Goal: Task Accomplishment & Management: Use online tool/utility

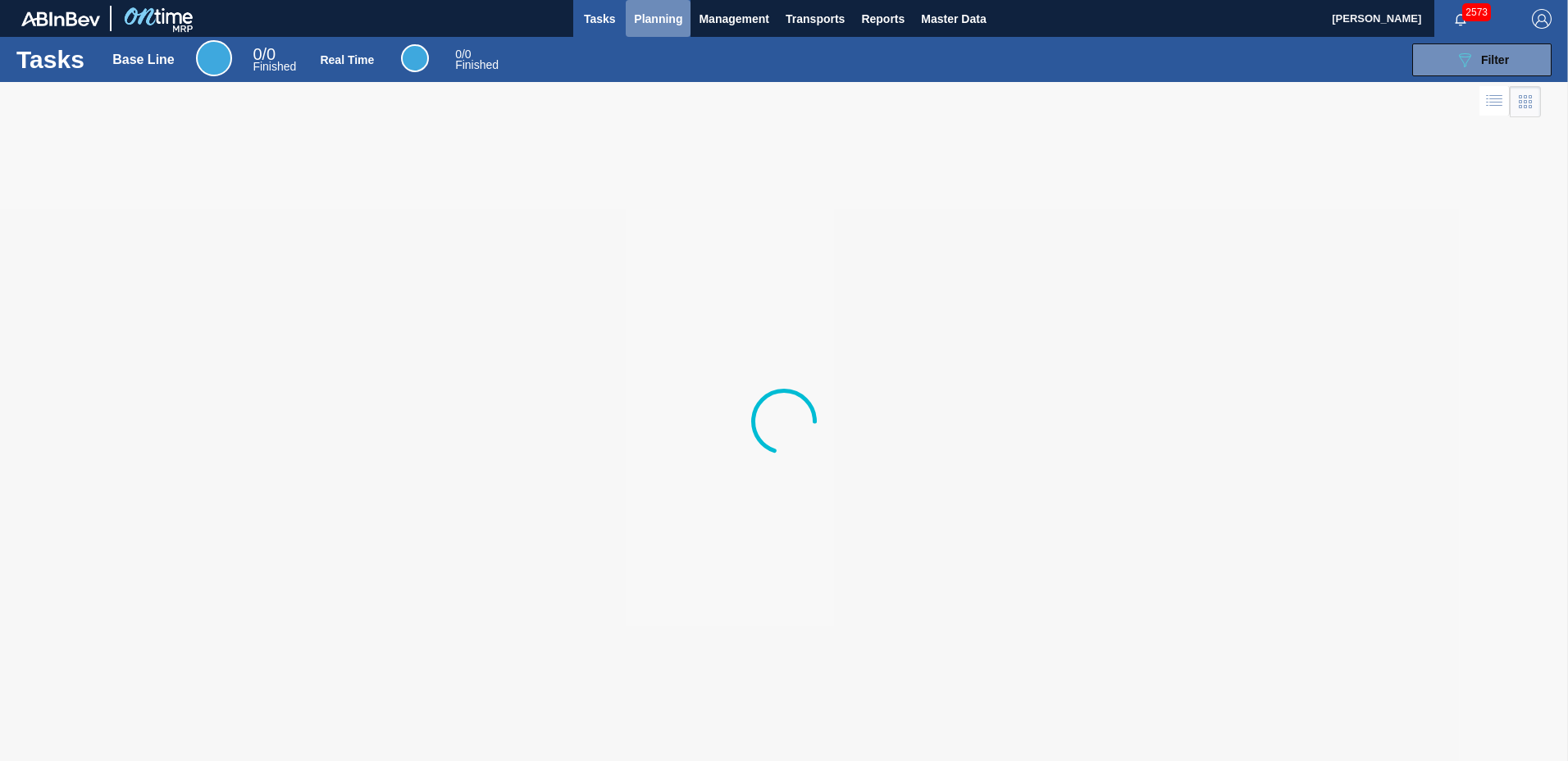
click at [660, 19] on span "Planning" at bounding box center [658, 19] width 48 height 20
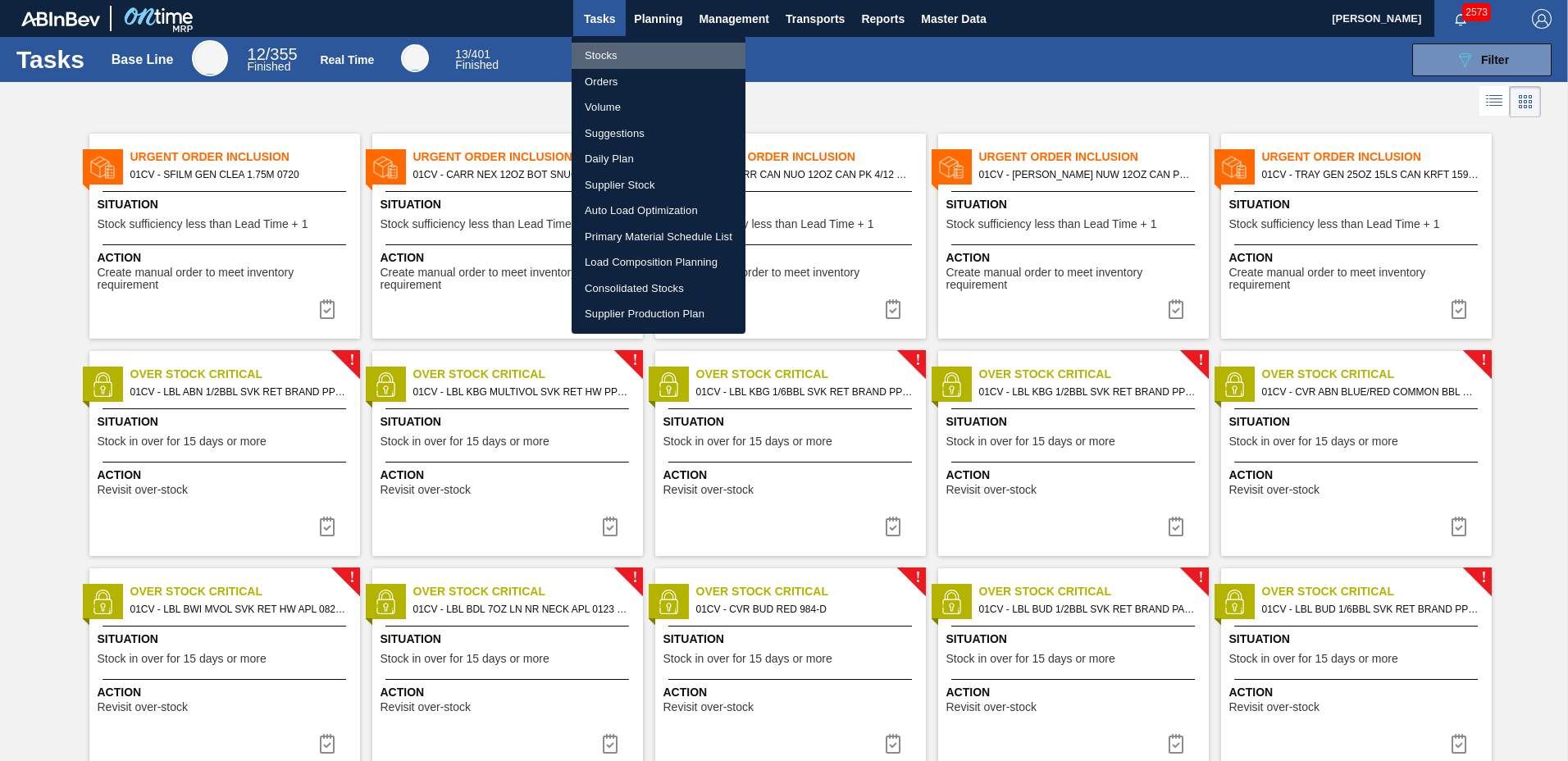
click at [599, 63] on li "Stocks" at bounding box center [659, 56] width 174 height 26
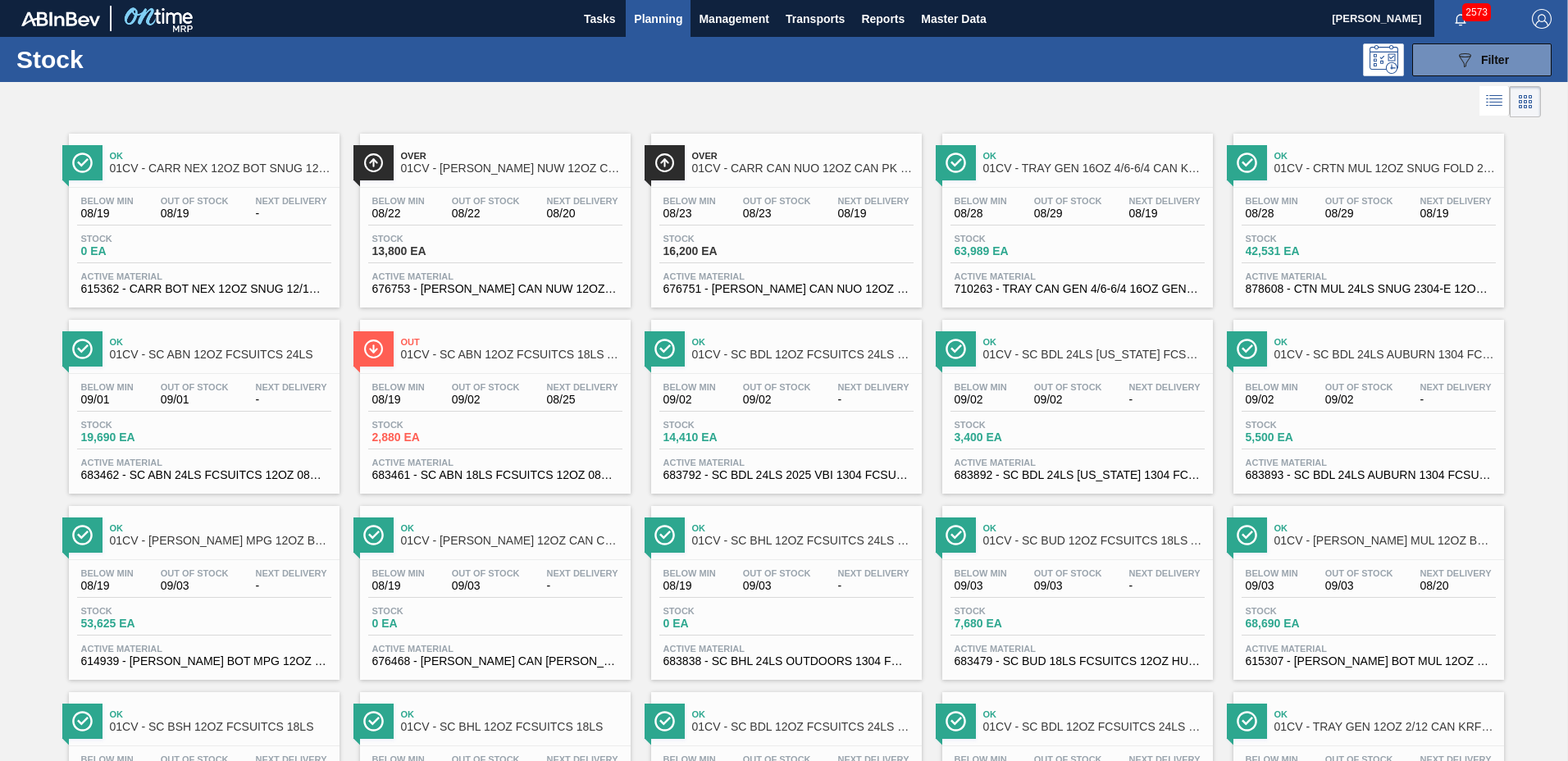
click at [1111, 226] on div "Below Min 08/28 Out Of Stock 08/29 Next Delivery 08/19 Stock 63,989 EA Active M…" at bounding box center [1078, 244] width 270 height 112
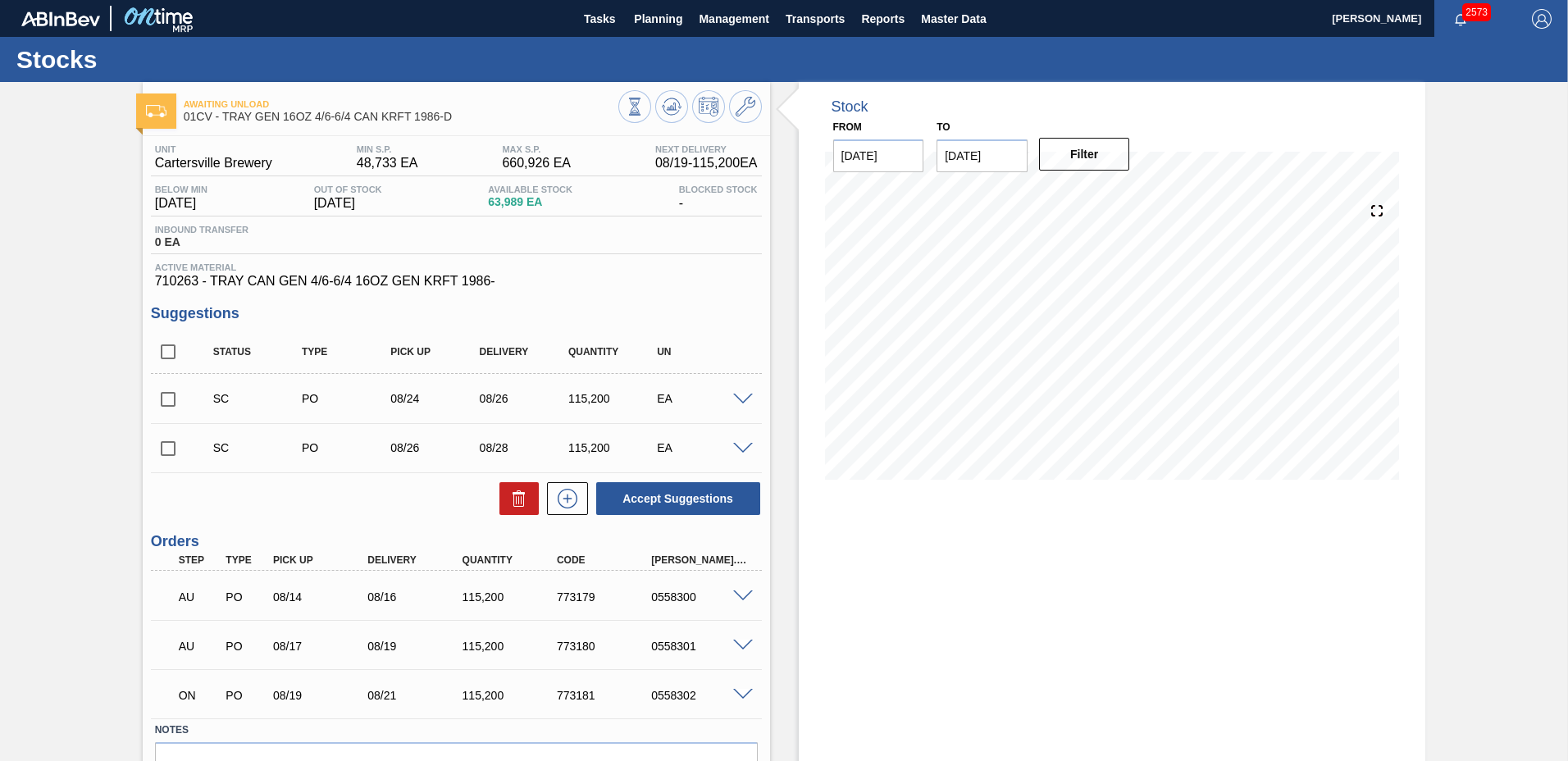
click at [149, 401] on div "Unit Cartersville Brewery MIN S.P. 48,733 EA MAX S.P. 660,926 EA Next Delivery …" at bounding box center [456, 491] width 627 height 709
click at [170, 404] on input "checkbox" at bounding box center [168, 399] width 34 height 34
checkbox input "true"
click at [163, 449] on input "checkbox" at bounding box center [168, 449] width 34 height 34
checkbox input "true"
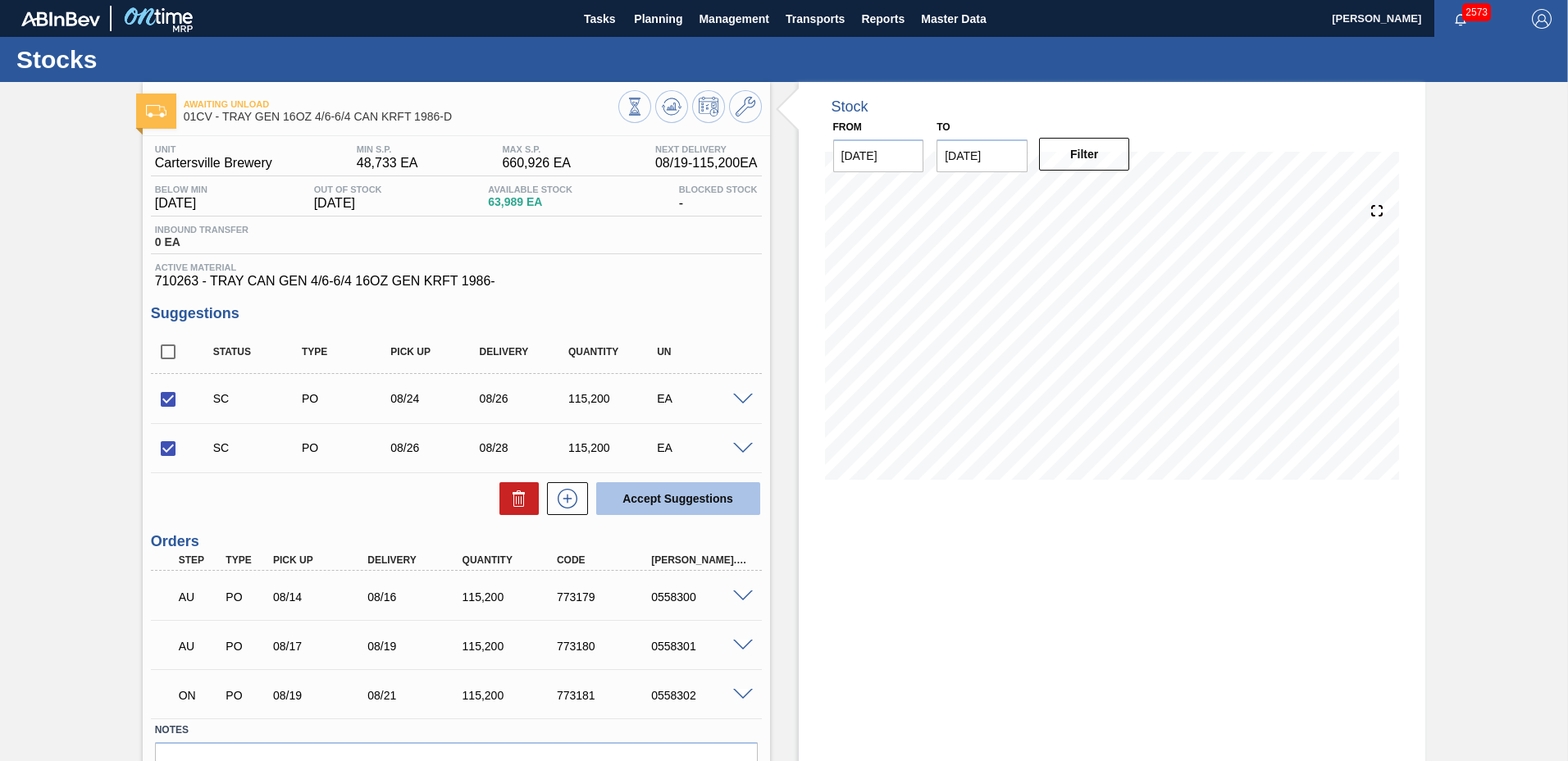
click at [628, 500] on button "Accept Suggestions" at bounding box center [677, 499] width 164 height 33
checkbox input "false"
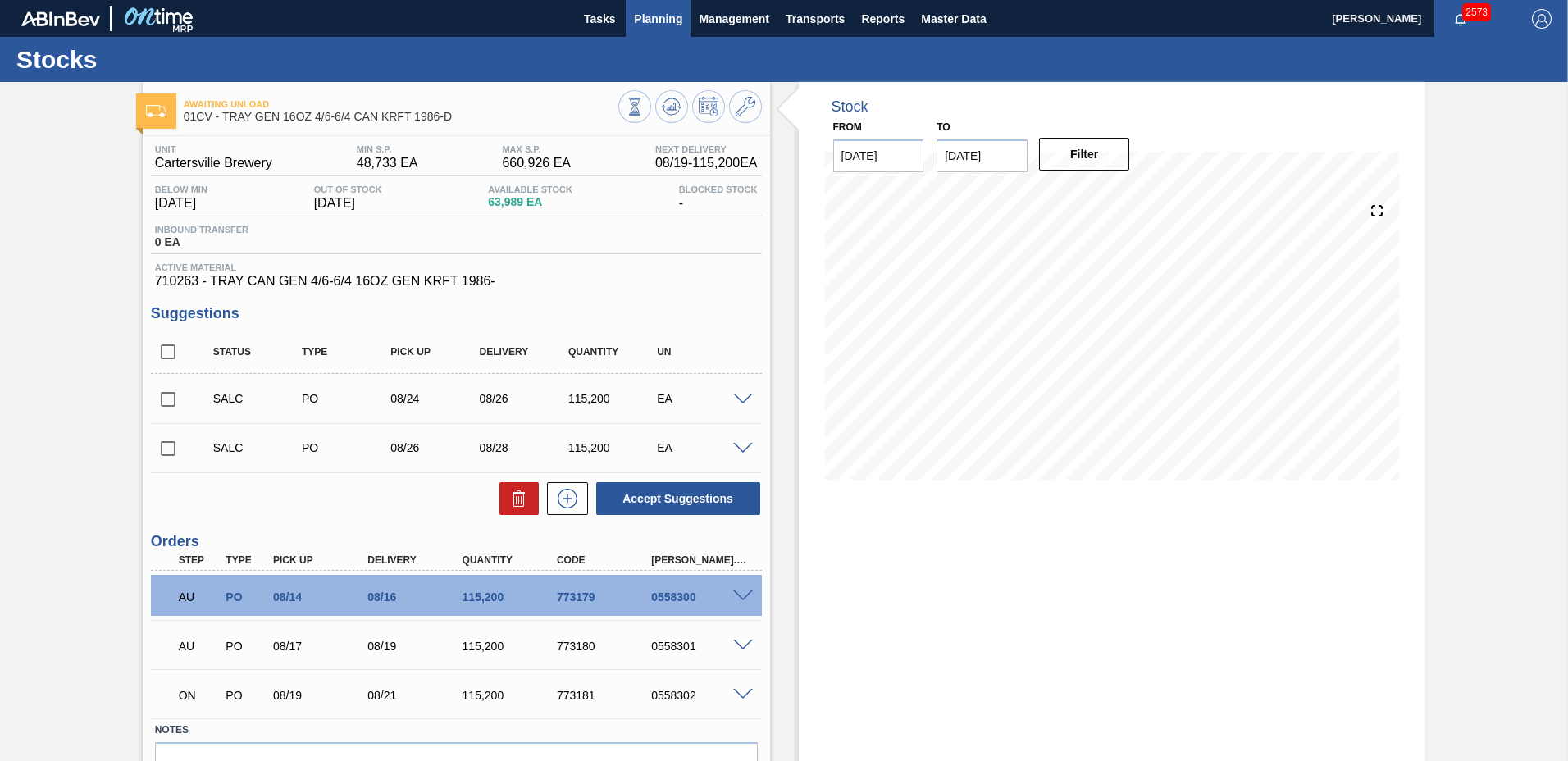
click at [665, 24] on span "Planning" at bounding box center [658, 19] width 48 height 20
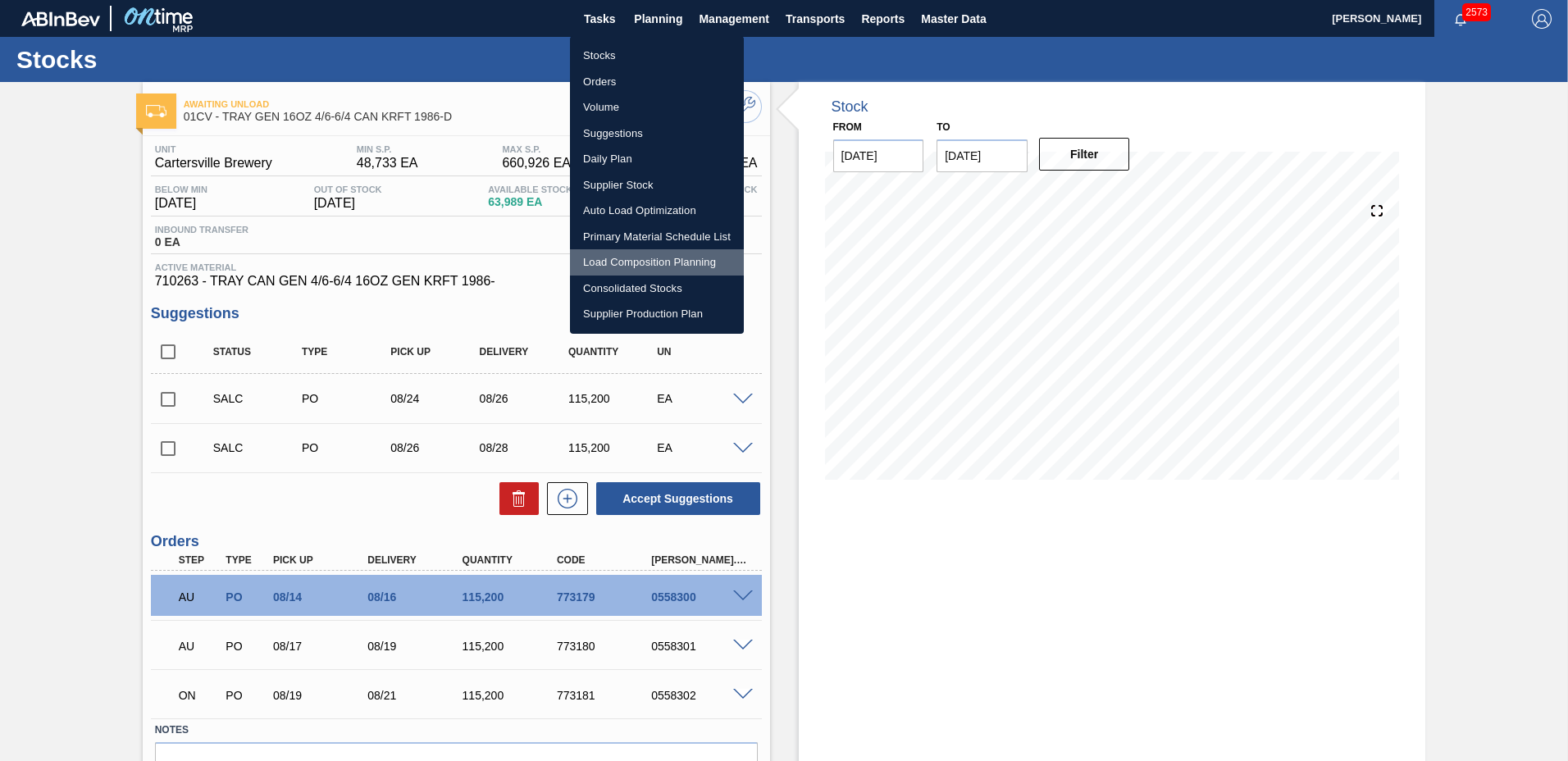
click at [671, 261] on li "Load Composition Planning" at bounding box center [657, 262] width 174 height 26
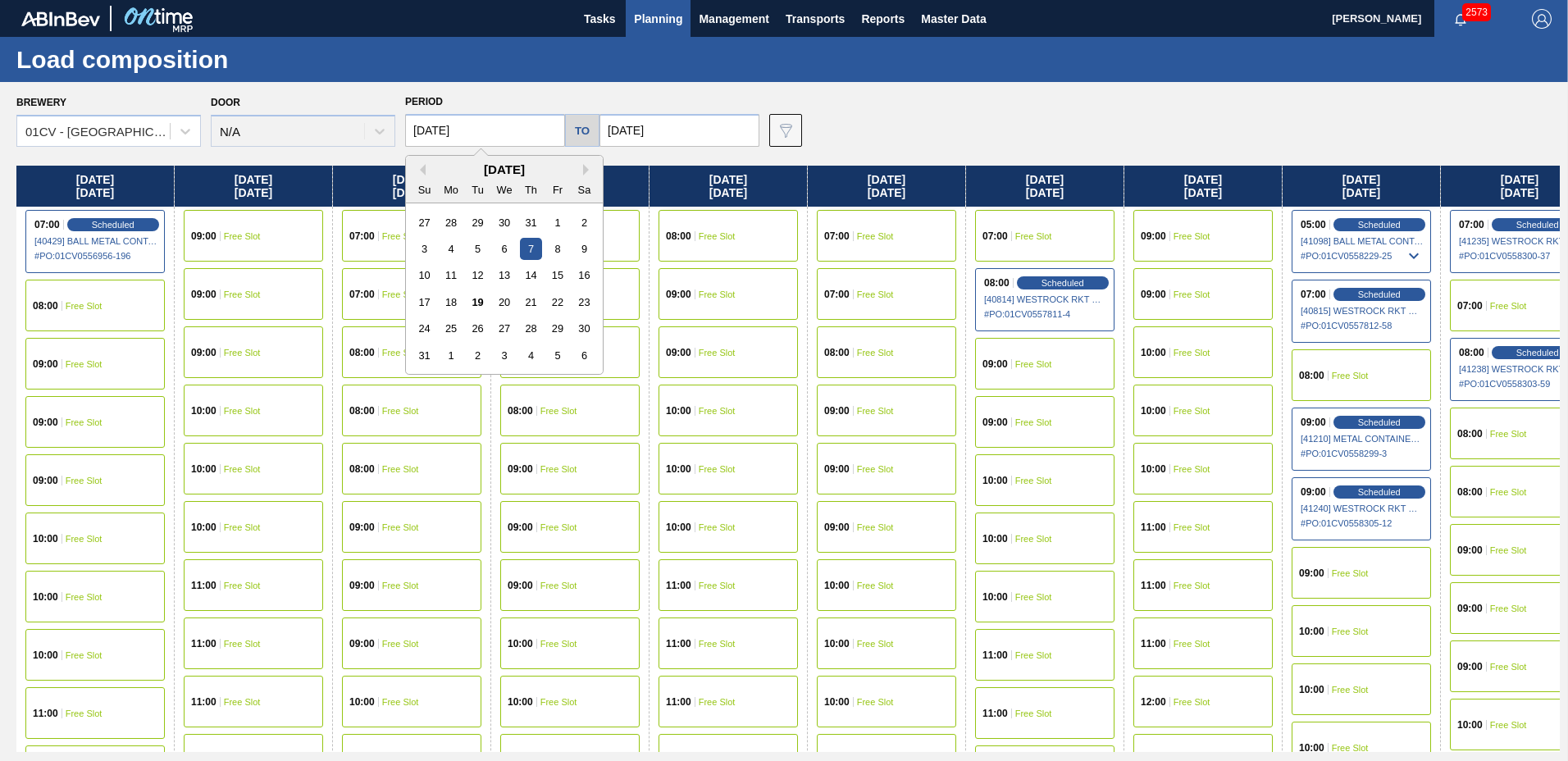
click at [514, 125] on input "[DATE]" at bounding box center [485, 130] width 160 height 33
click at [447, 304] on div "18" at bounding box center [451, 302] width 22 height 22
type input "[DATE]"
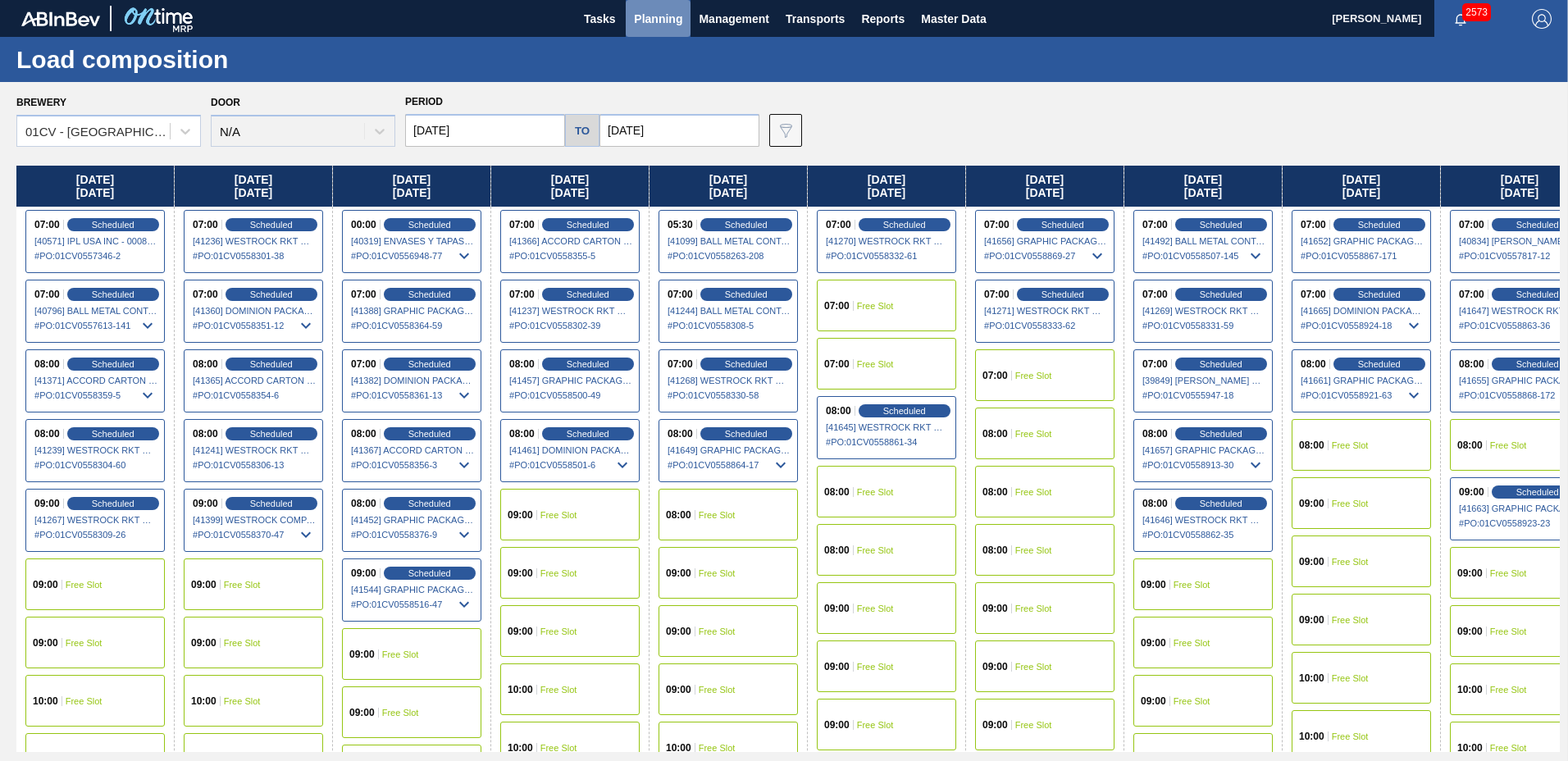
click at [656, 19] on span "Planning" at bounding box center [658, 19] width 48 height 20
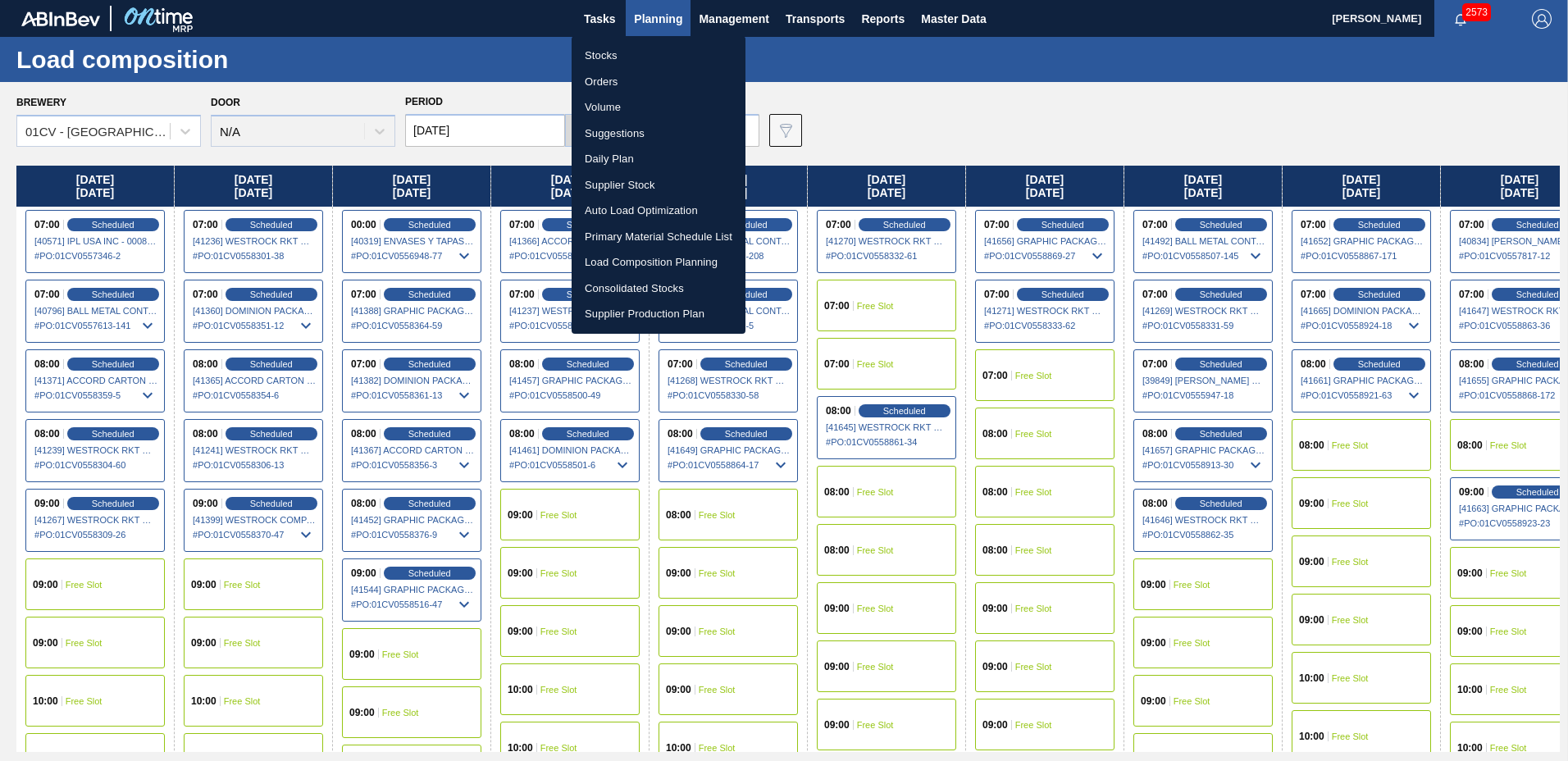
click at [651, 56] on li "Stocks" at bounding box center [659, 56] width 174 height 26
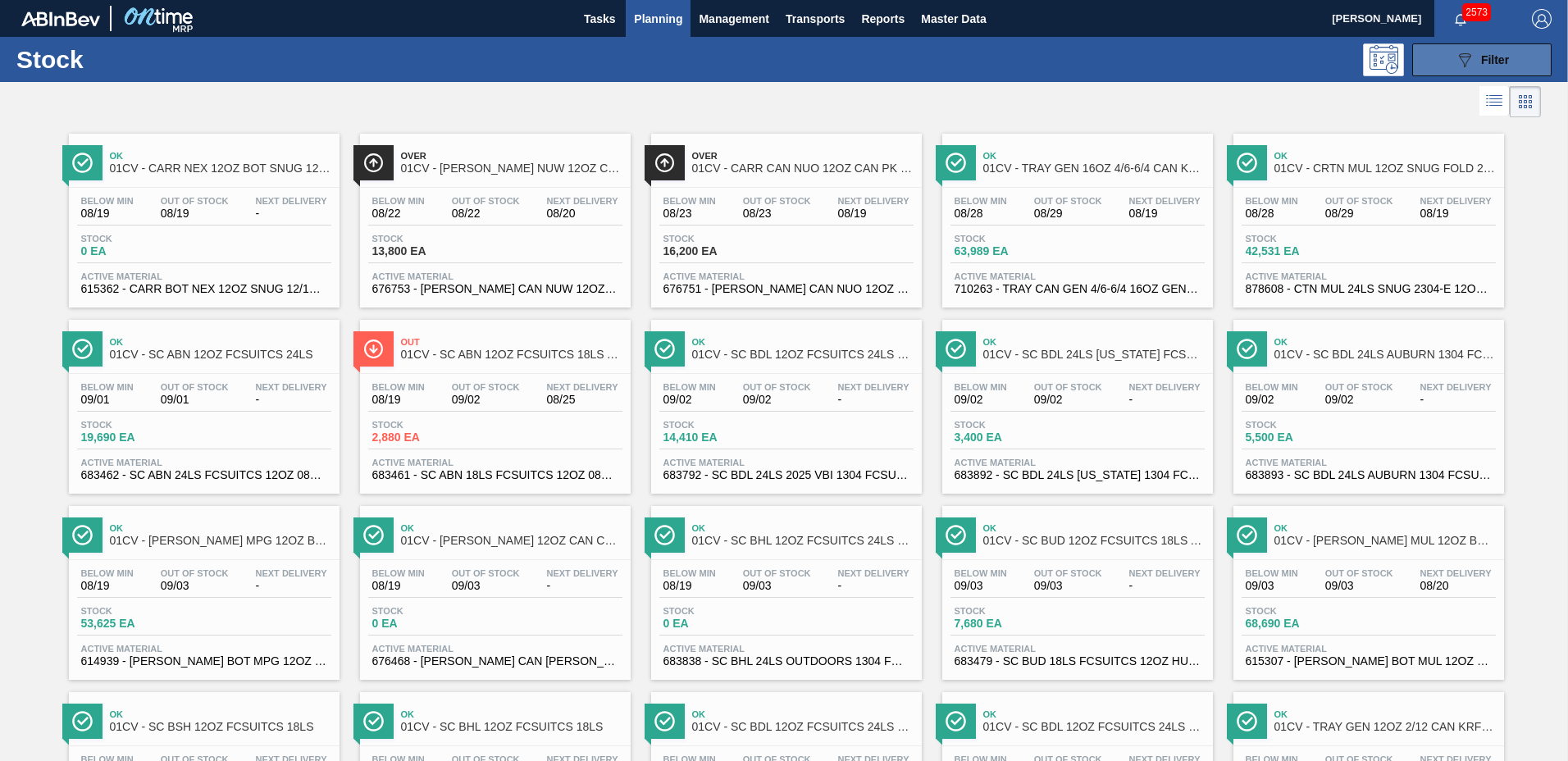
click at [1503, 54] on span "Filter" at bounding box center [1495, 60] width 28 height 13
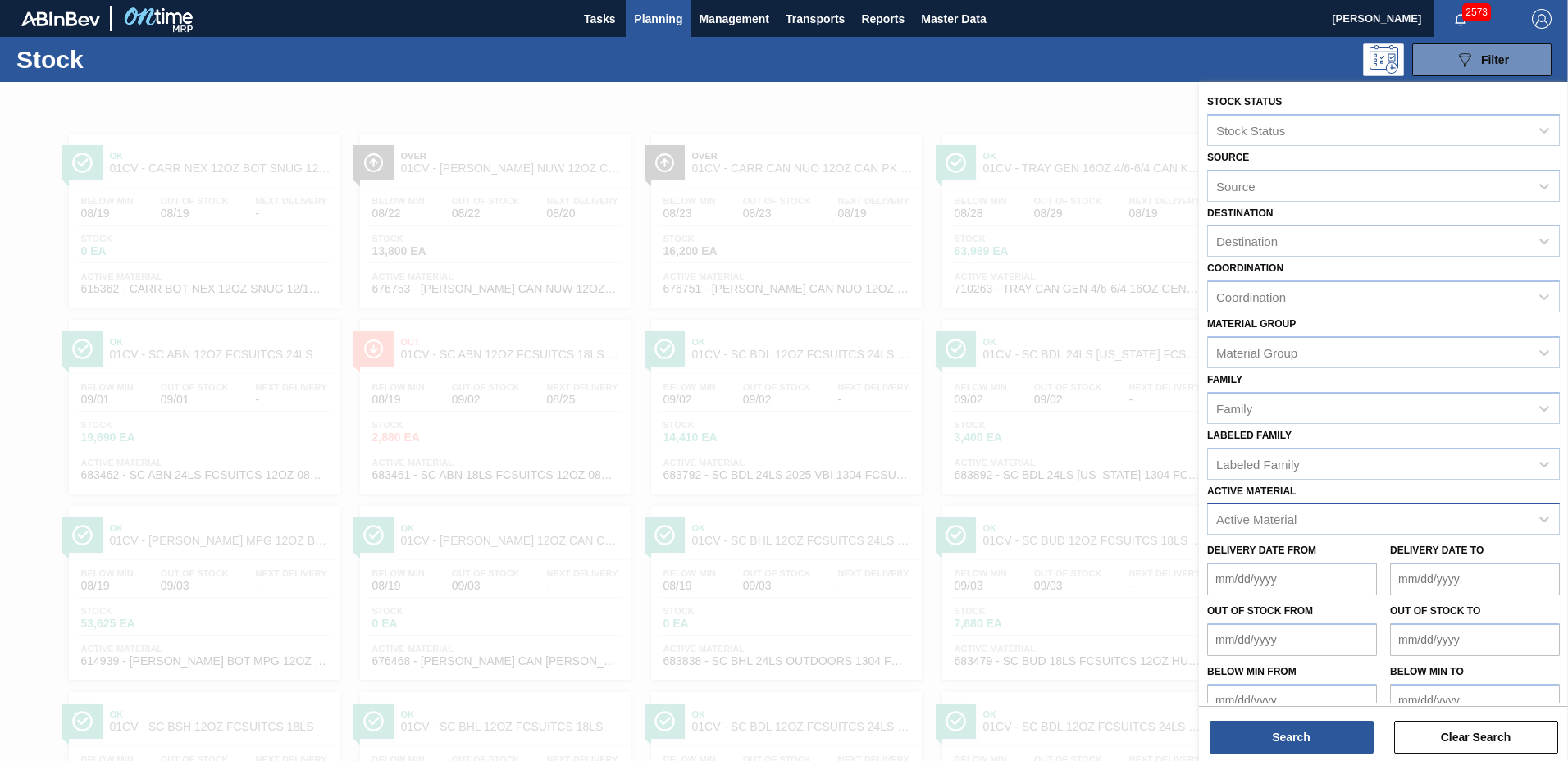
click at [1276, 517] on div "Active Material" at bounding box center [1257, 520] width 81 height 14
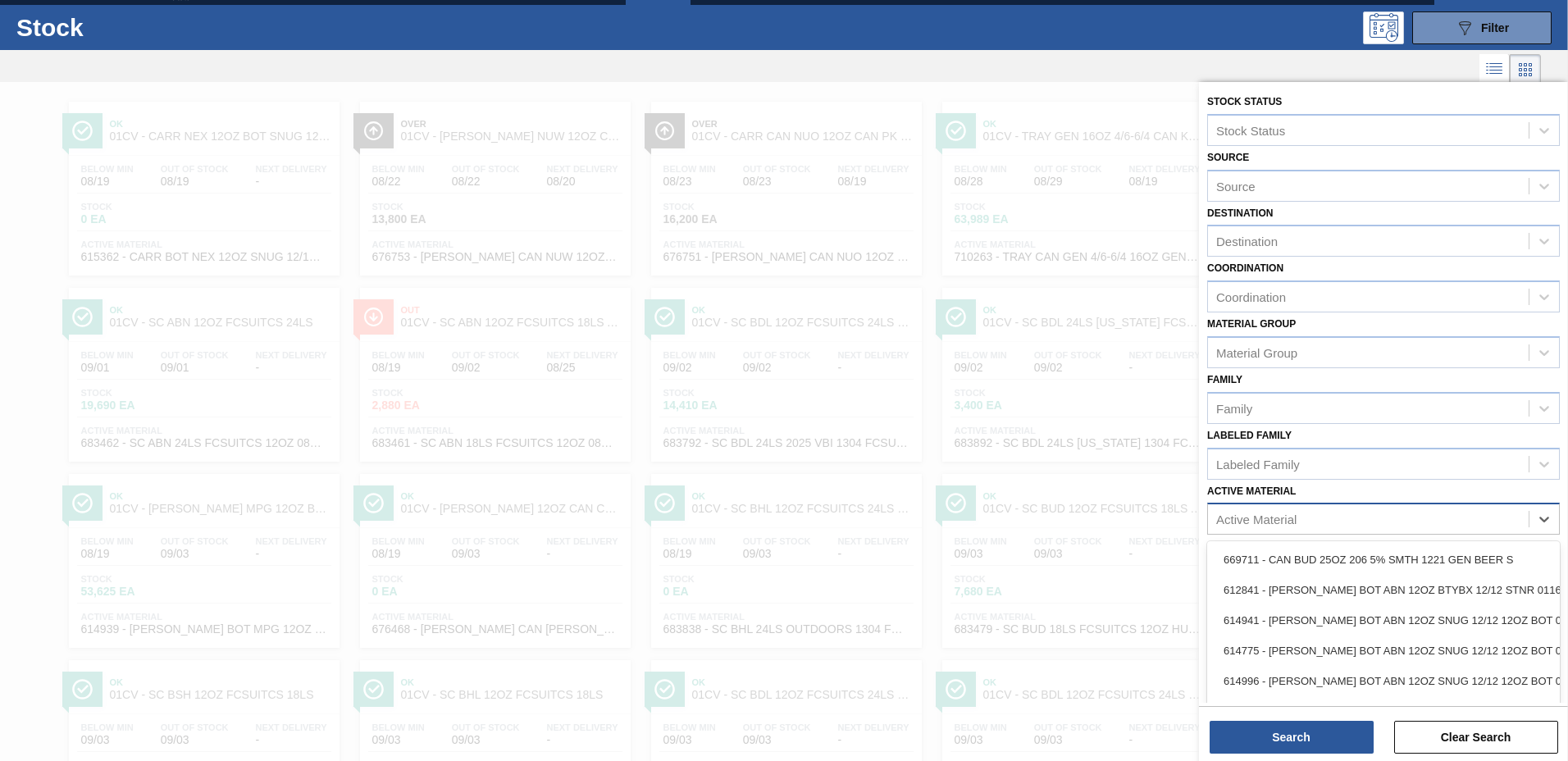
scroll to position [33, 0]
type Material "7104"
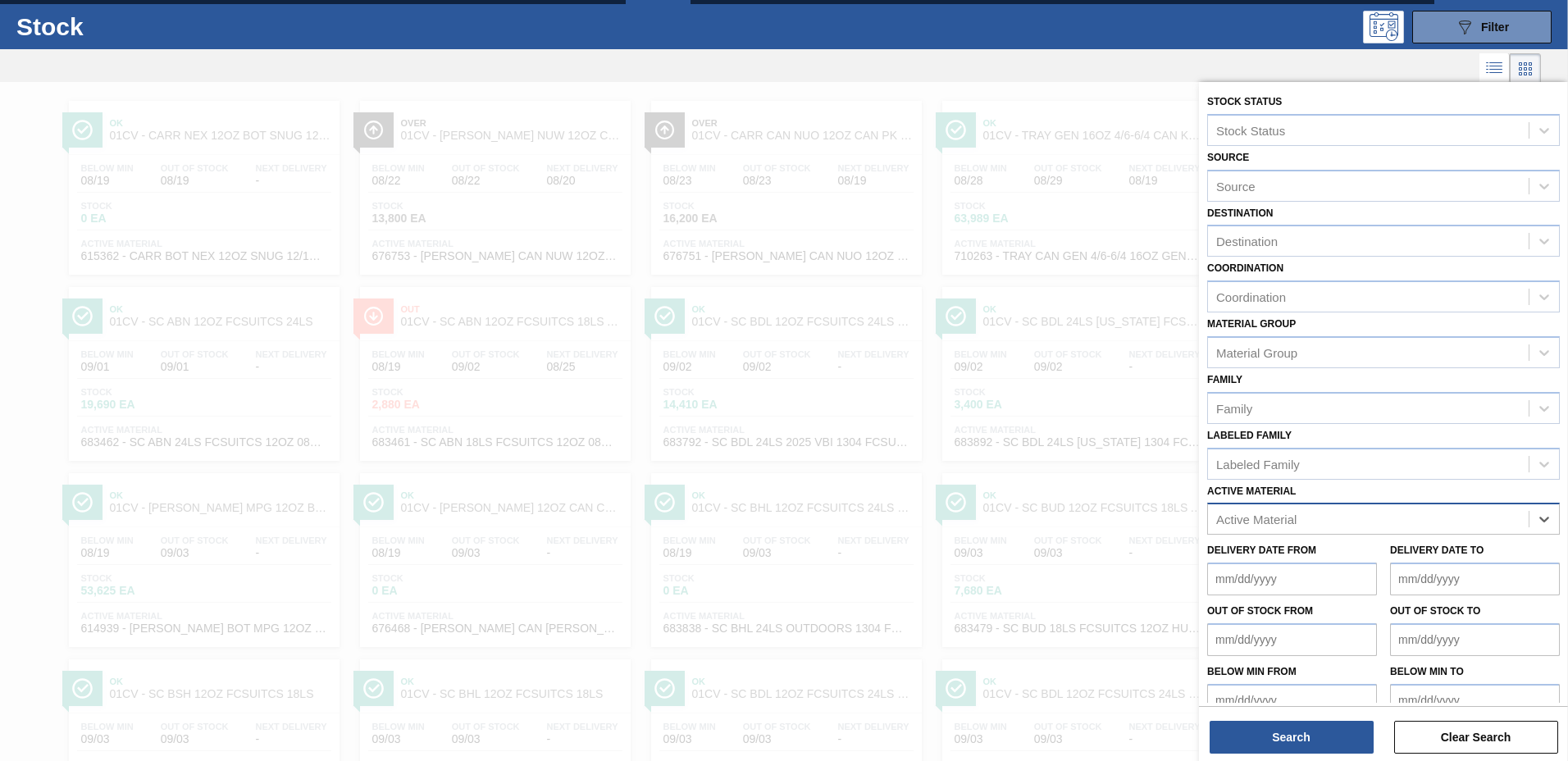
click at [990, 387] on div at bounding box center [784, 463] width 1568 height 761
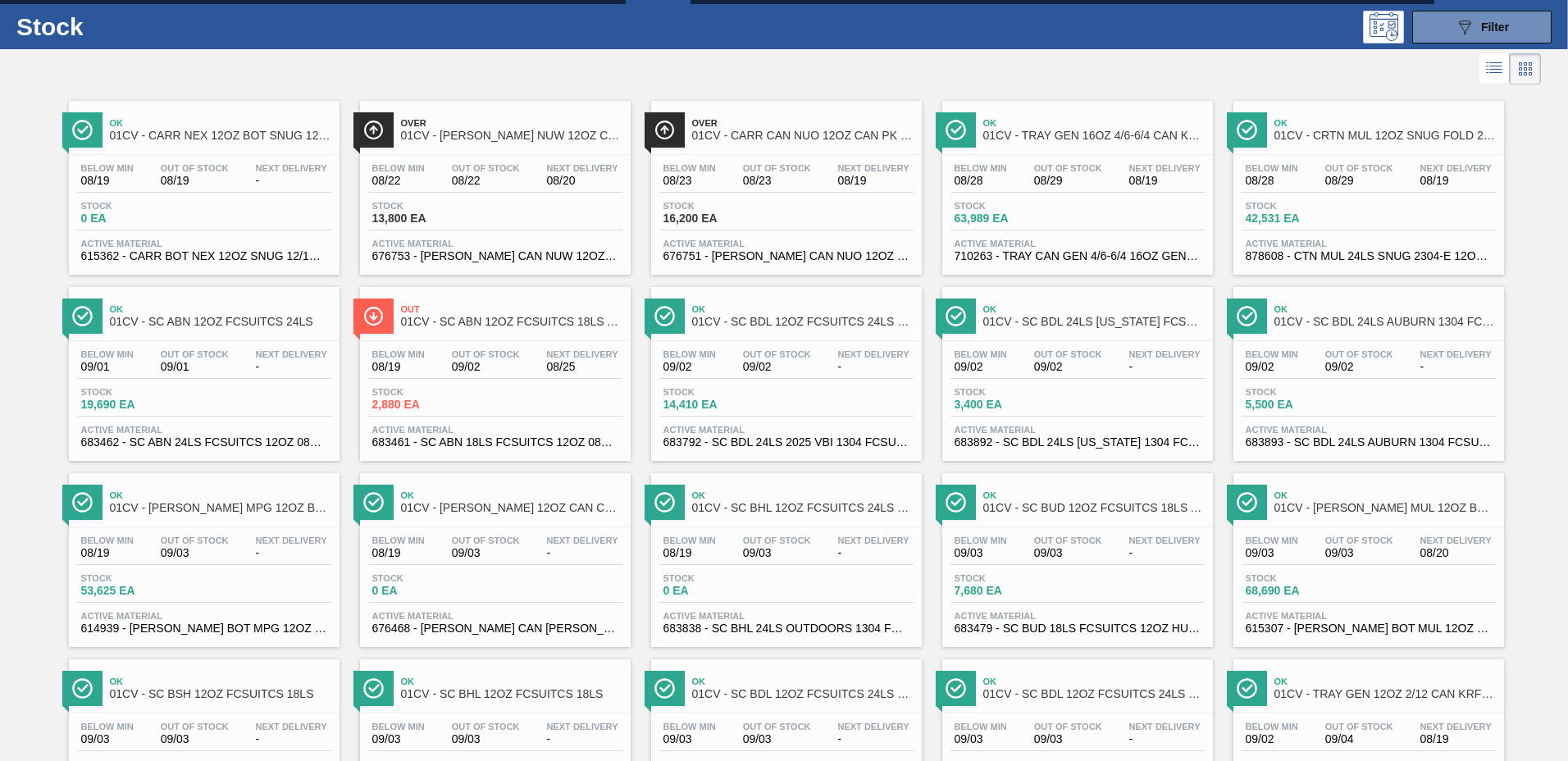
scroll to position [0, 0]
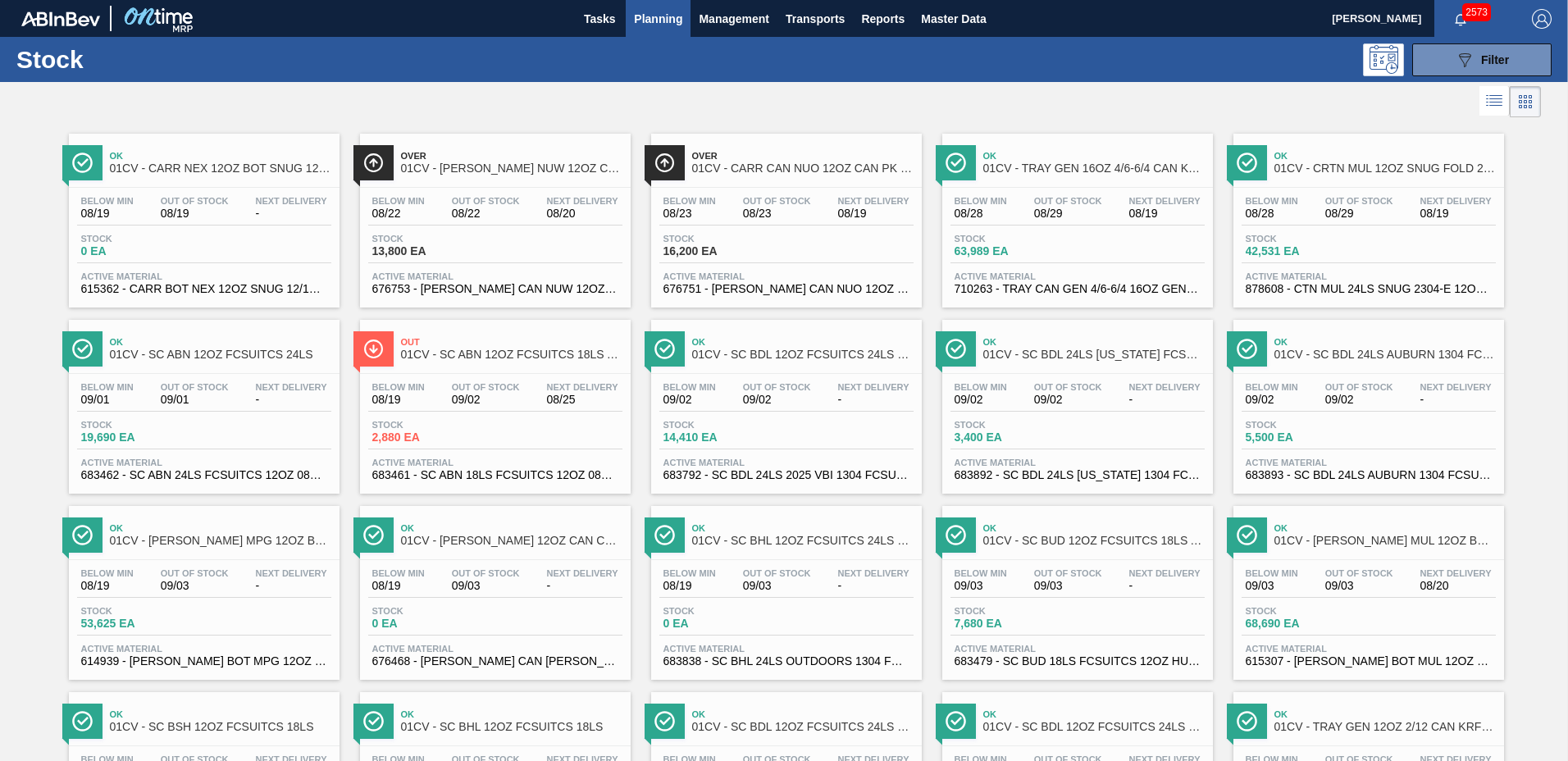
click at [643, 18] on span "Planning" at bounding box center [658, 19] width 48 height 20
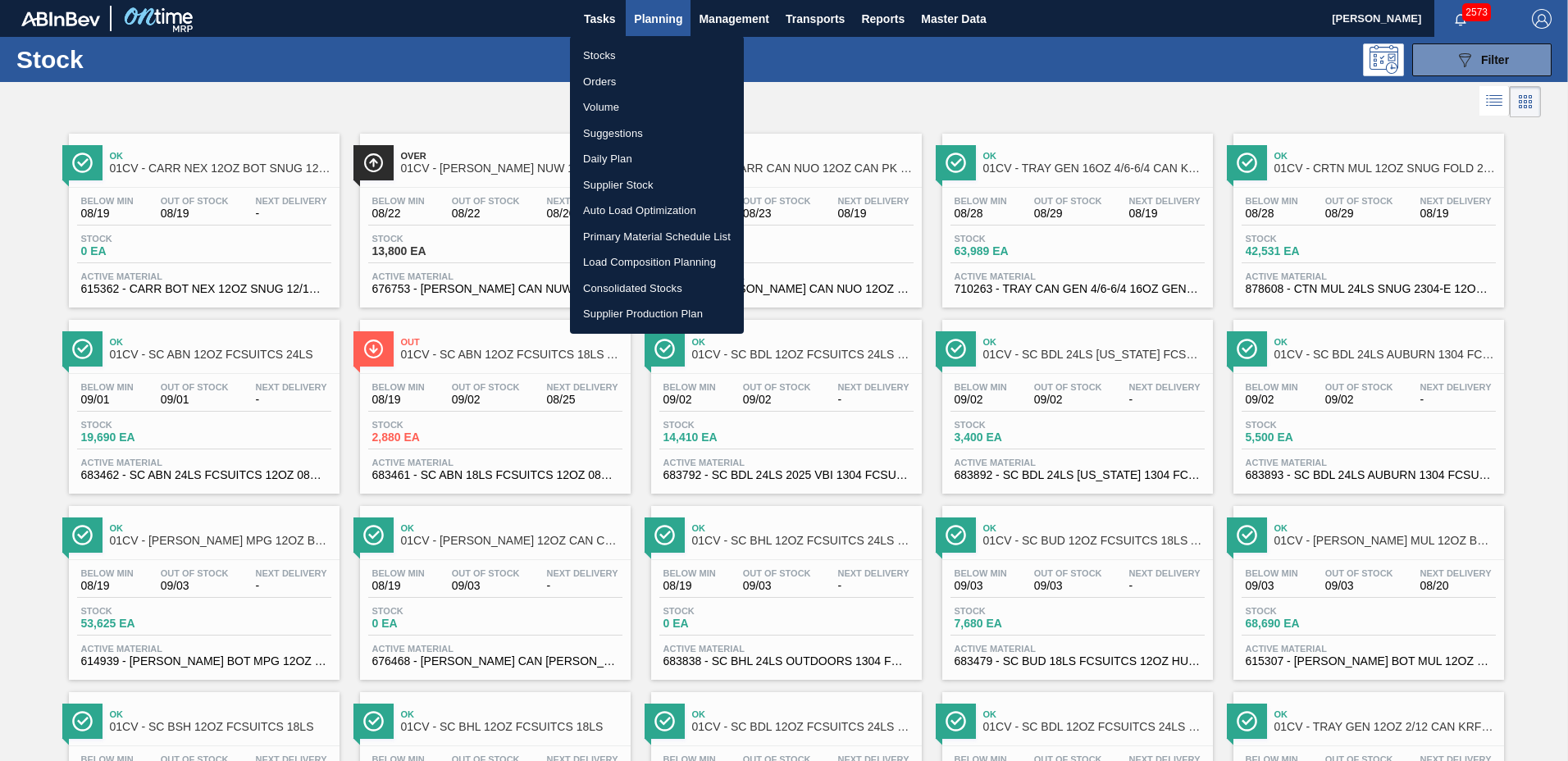
click at [680, 265] on li "Load Composition Planning" at bounding box center [657, 262] width 174 height 26
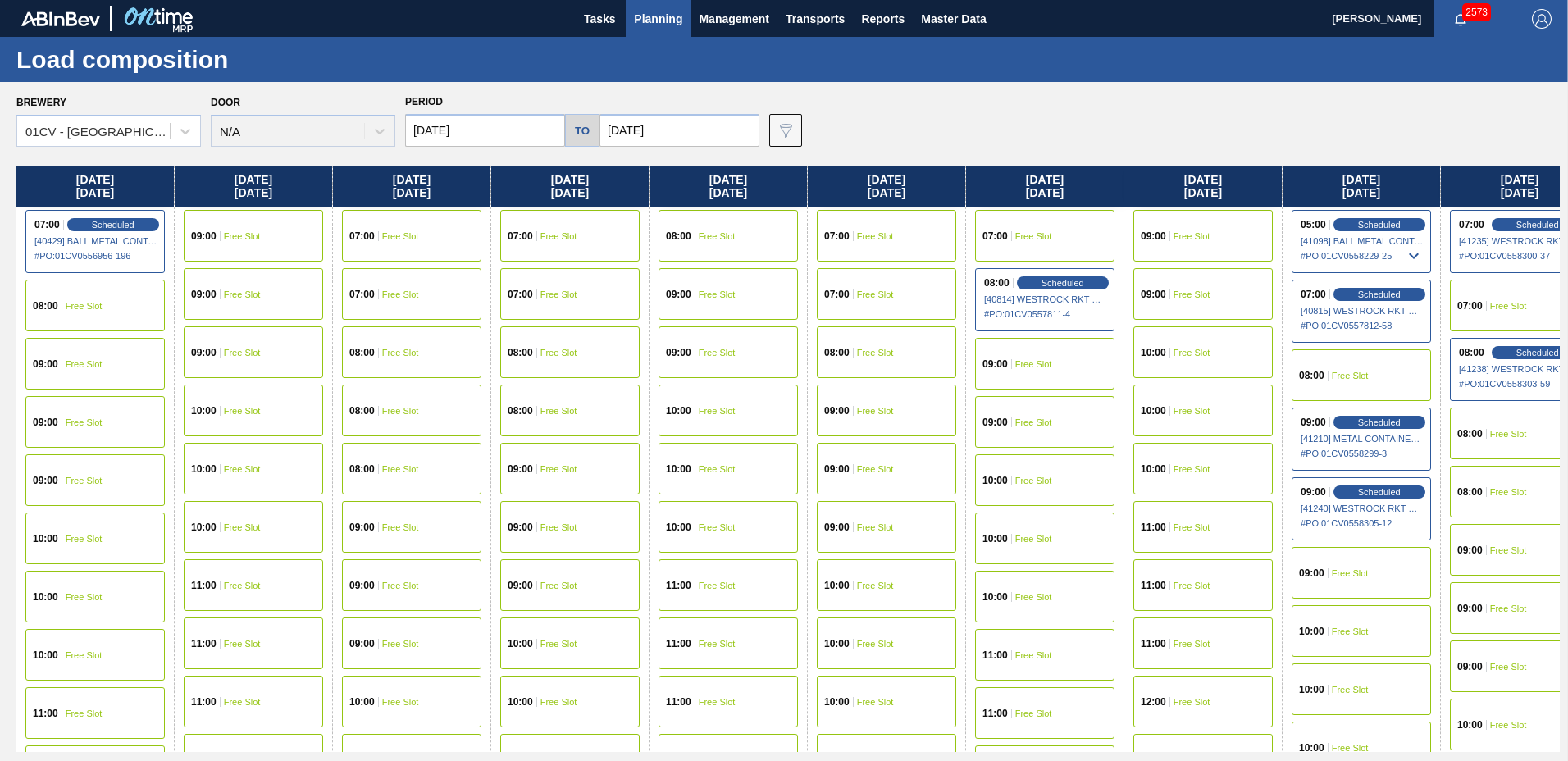
click at [514, 132] on input "[DATE]" at bounding box center [485, 130] width 160 height 33
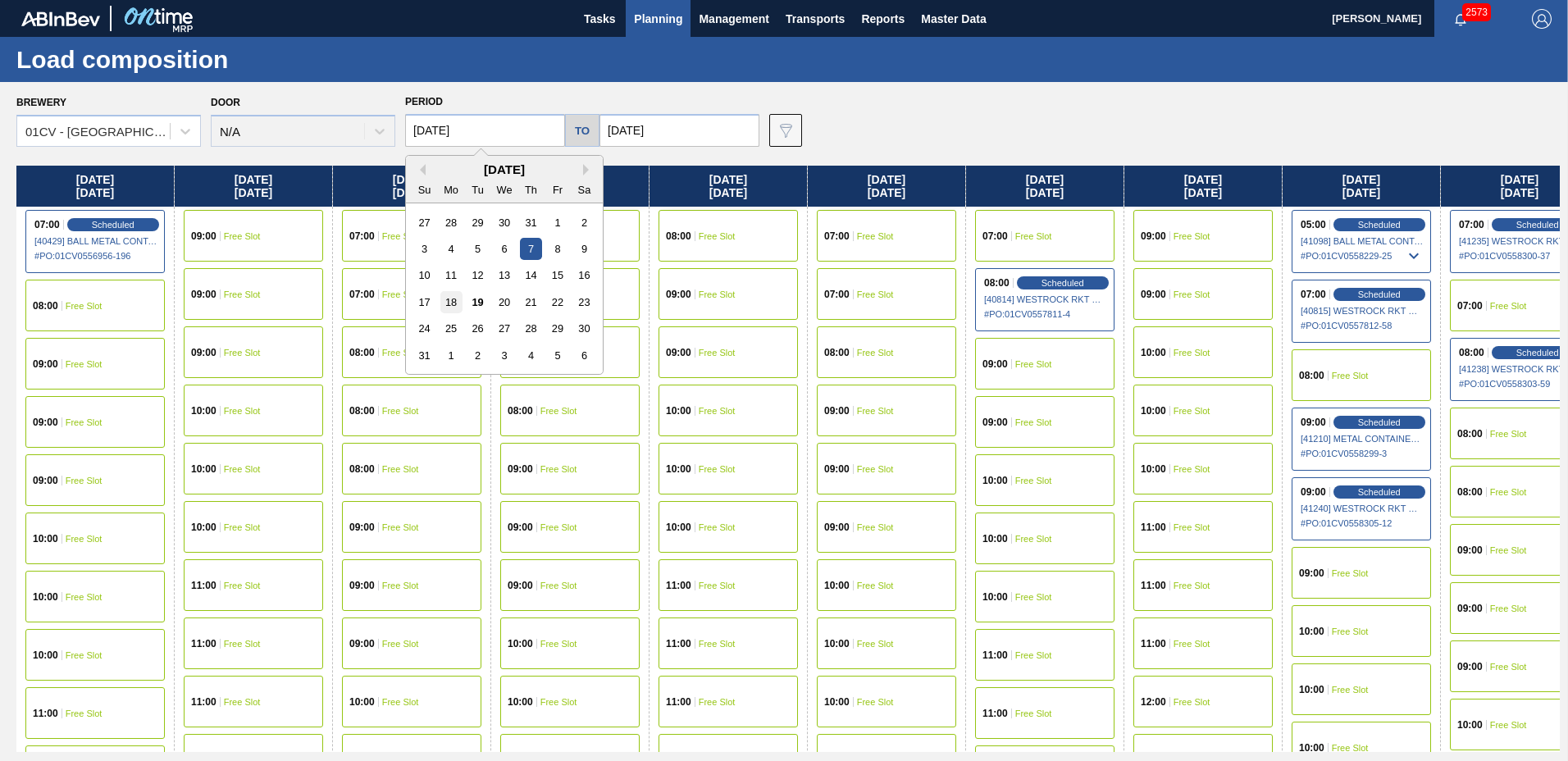
click at [444, 306] on div "18" at bounding box center [451, 302] width 22 height 22
type input "[DATE]"
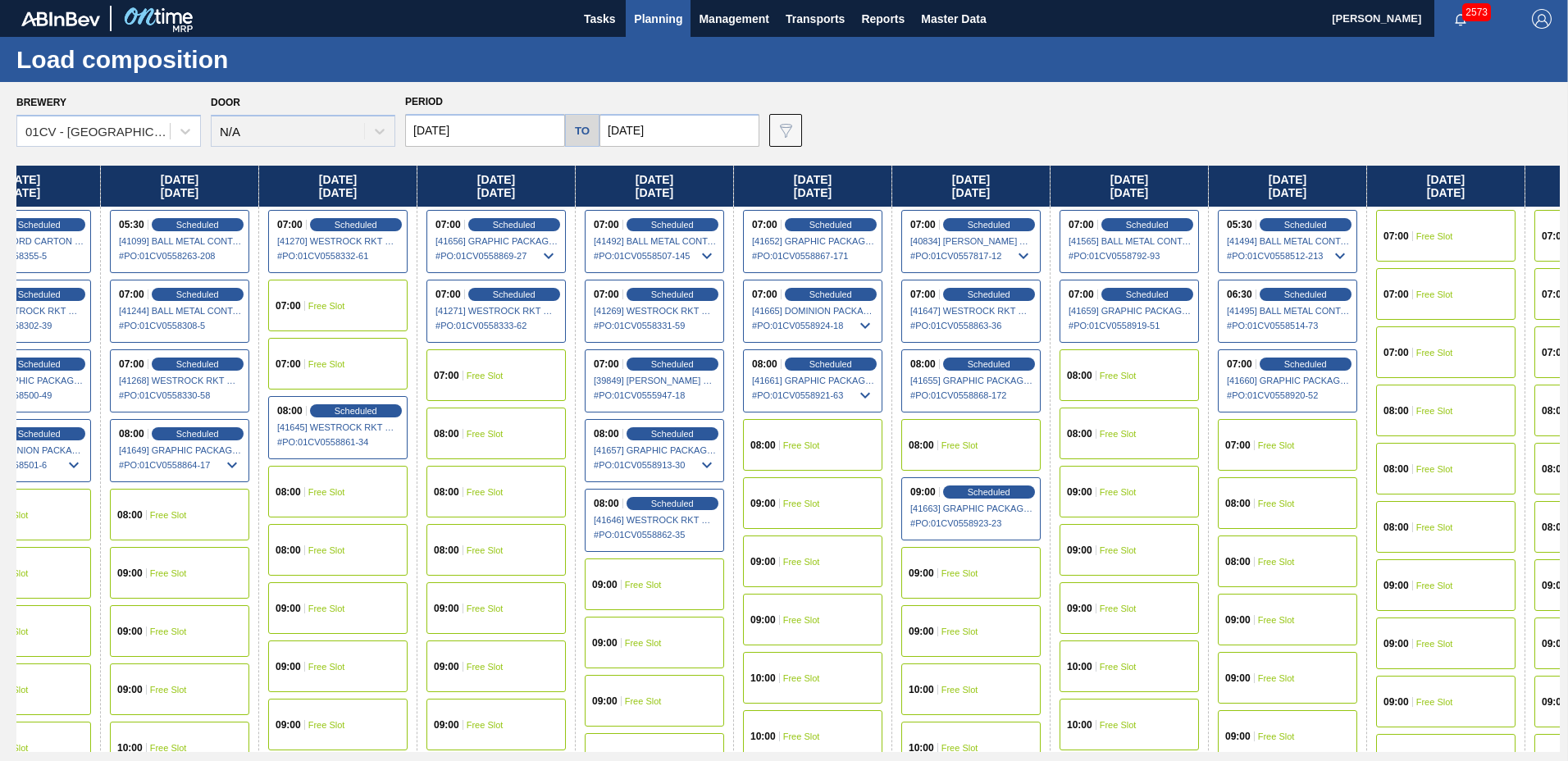
drag, startPoint x: 1287, startPoint y: 200, endPoint x: 720, endPoint y: 236, distance: 568.1
click at [720, 236] on div "[DATE] 07:00 Scheduled [40571] IPL [GEOGRAPHIC_DATA] INC - 0008221130 # PO : 01…" at bounding box center [788, 458] width 1543 height 586
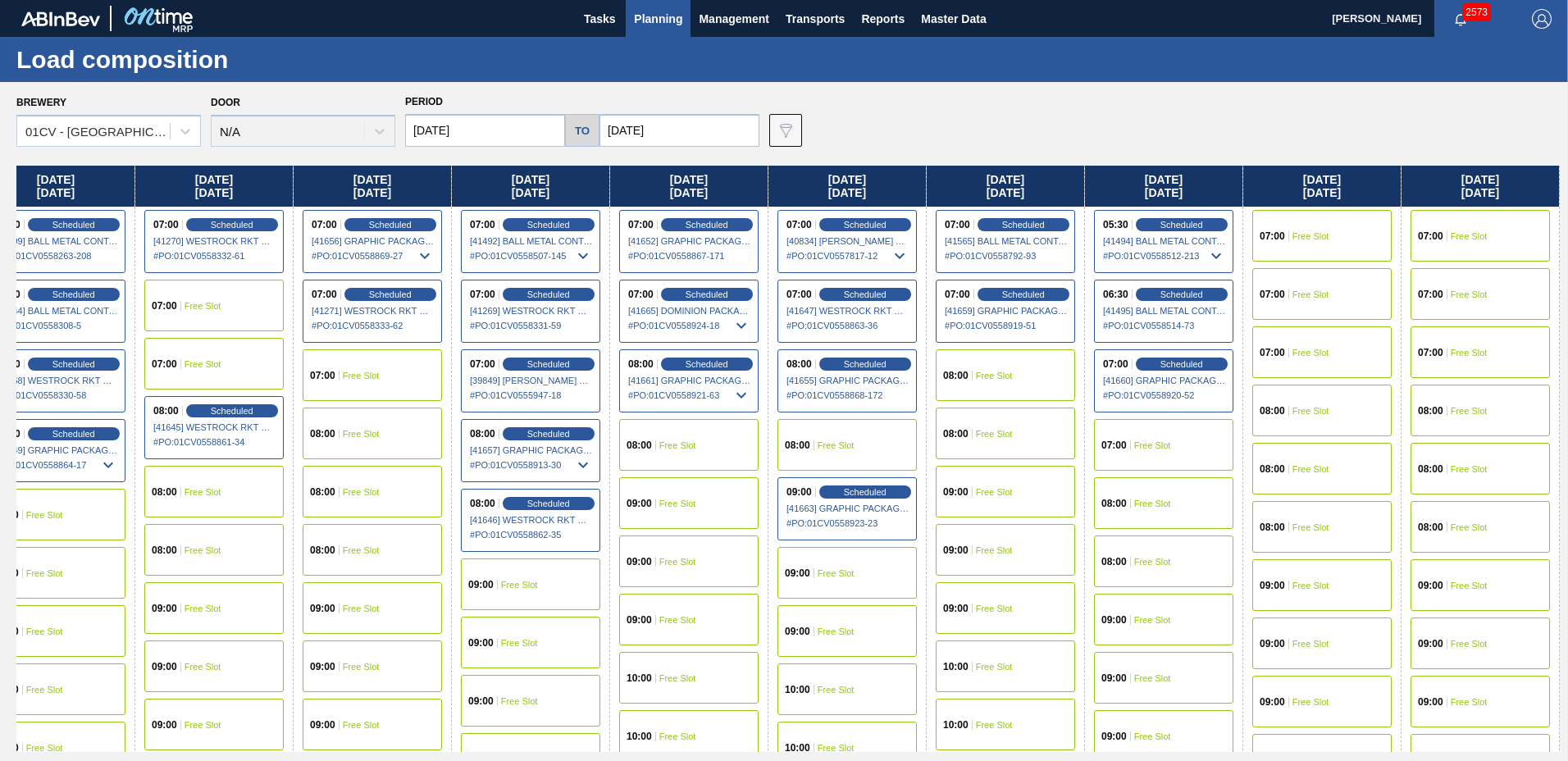
drag, startPoint x: 1229, startPoint y: 186, endPoint x: 984, endPoint y: 172, distance: 245.4
click at [984, 172] on div "[DATE] 07:00 Scheduled [40571] IPL [GEOGRAPHIC_DATA] INC - 0008221130 # PO : 01…" at bounding box center [788, 458] width 1543 height 586
click at [354, 485] on div "08:00 Free Slot" at bounding box center [372, 492] width 140 height 52
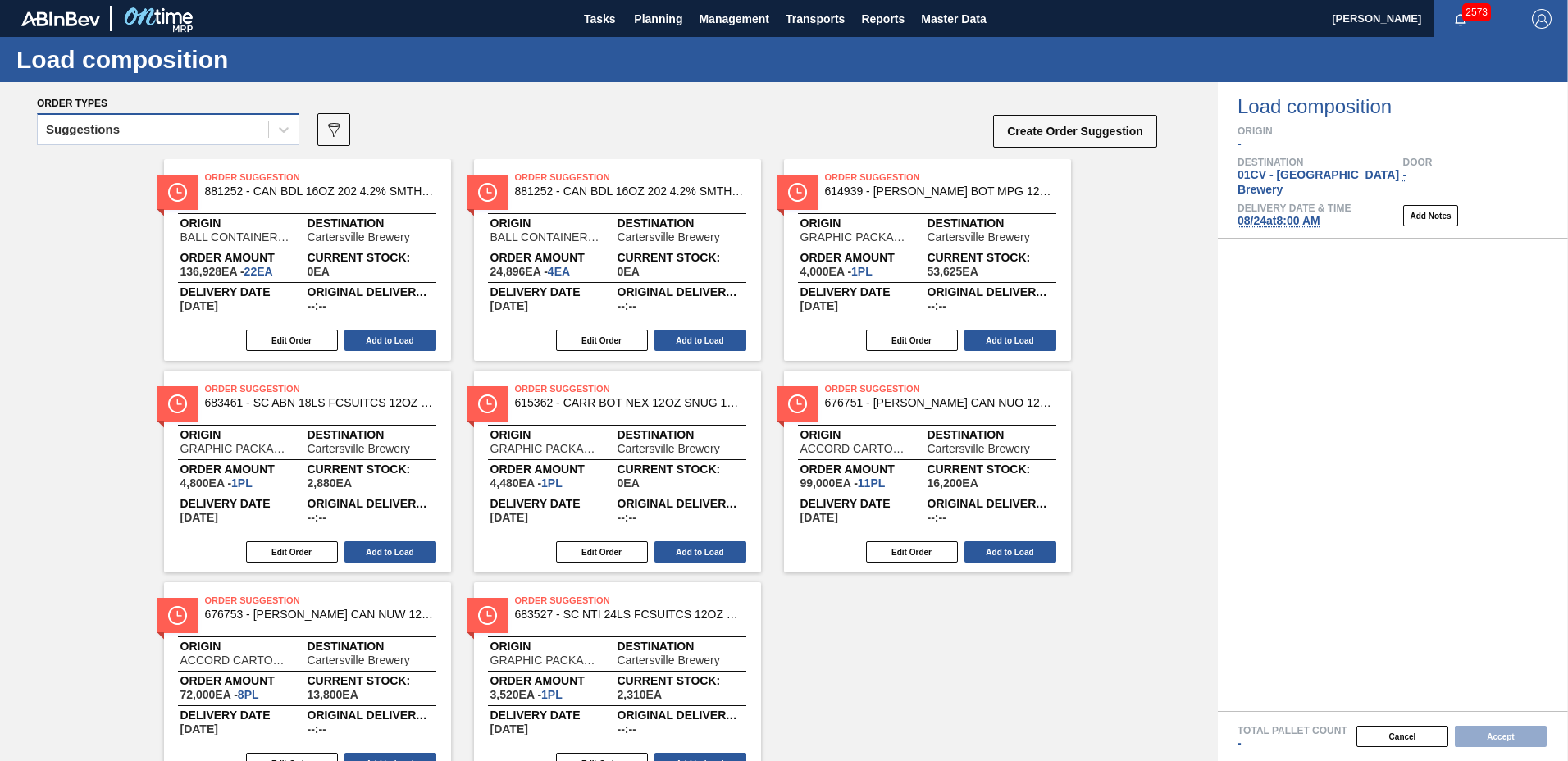
click at [172, 134] on div "Suggestions" at bounding box center [152, 130] width 230 height 24
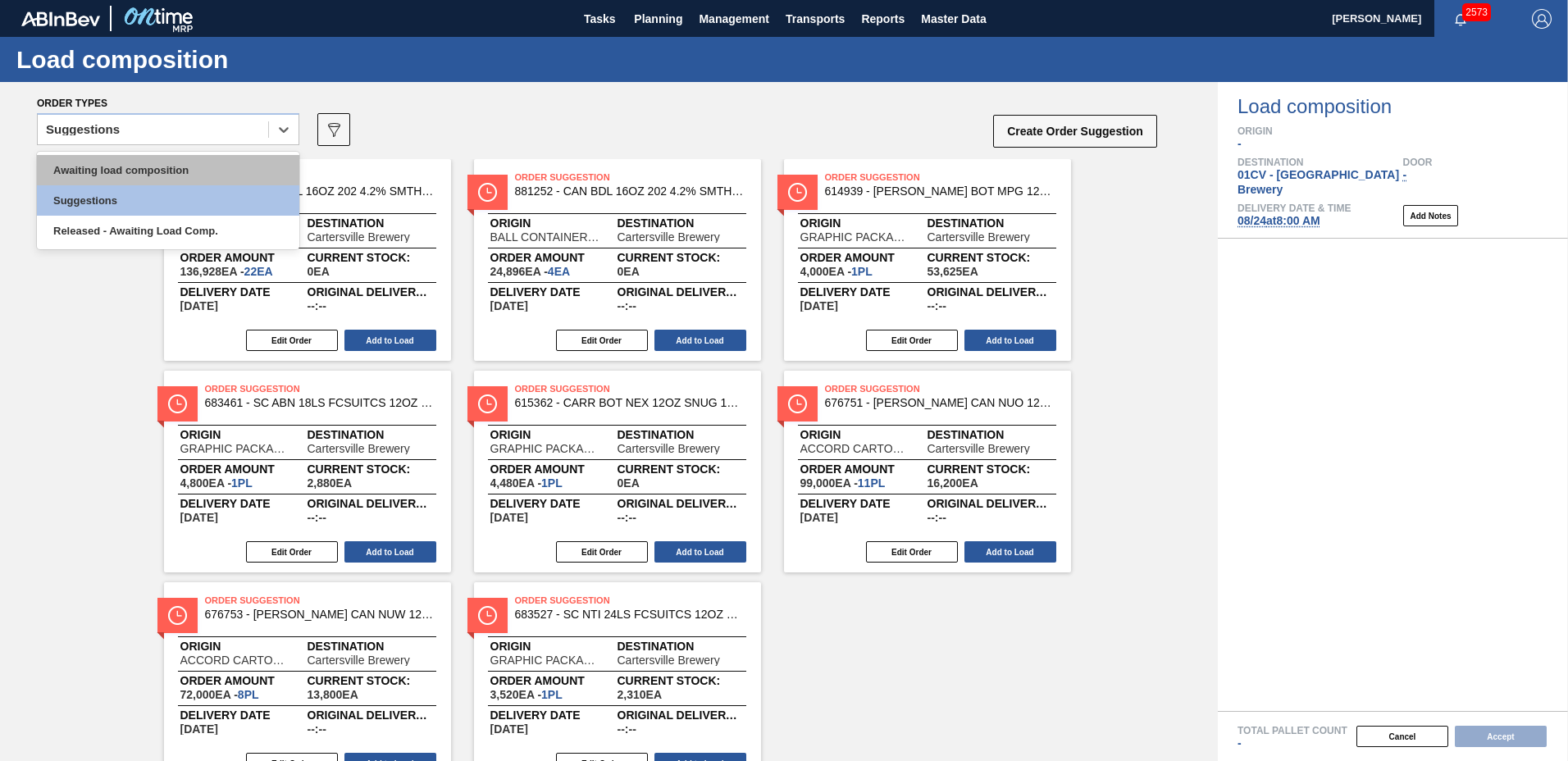
click at [191, 162] on div "Awaiting load composition" at bounding box center [167, 170] width 262 height 30
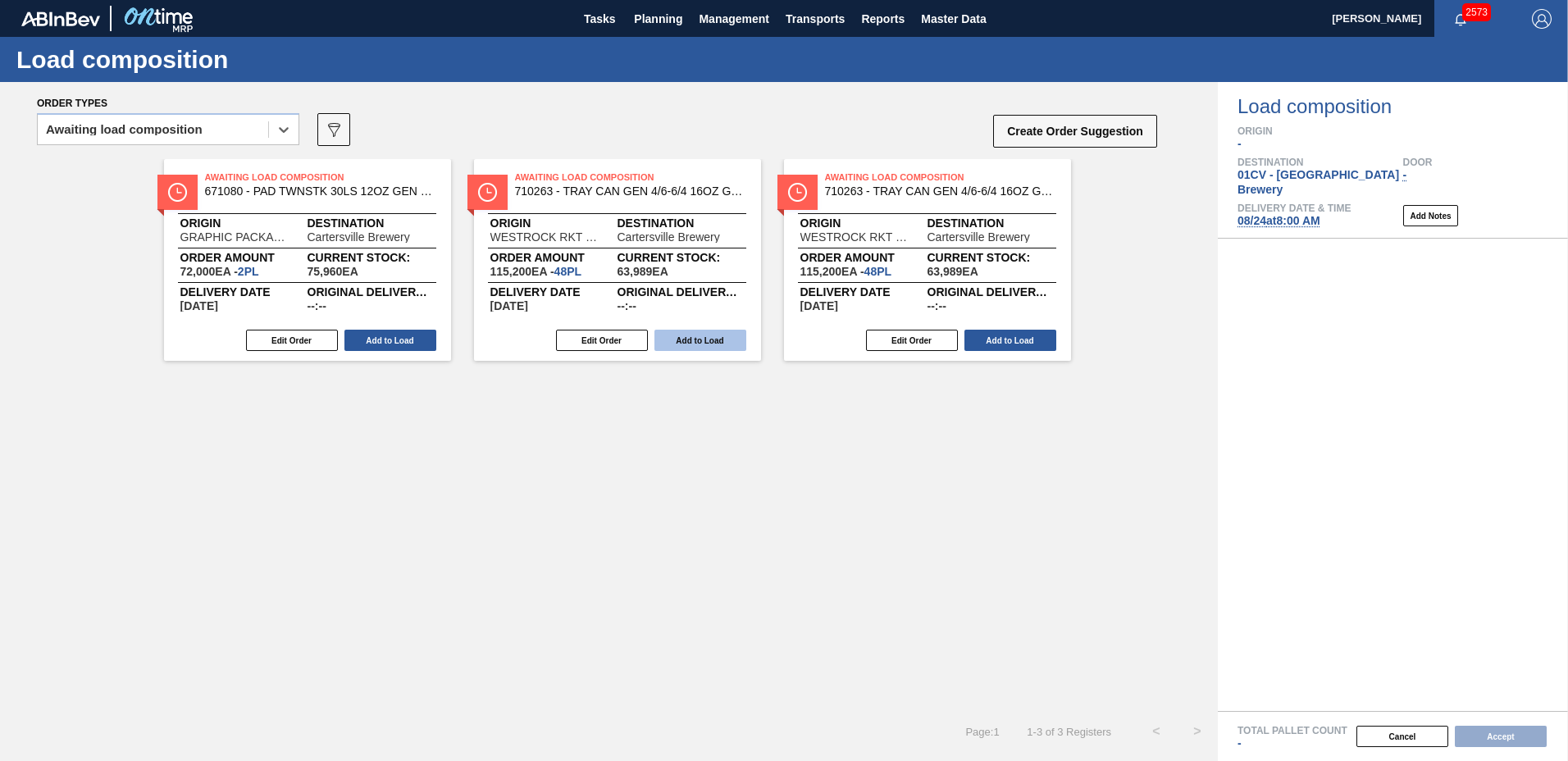
click at [713, 335] on button "Add to Load" at bounding box center [700, 340] width 92 height 21
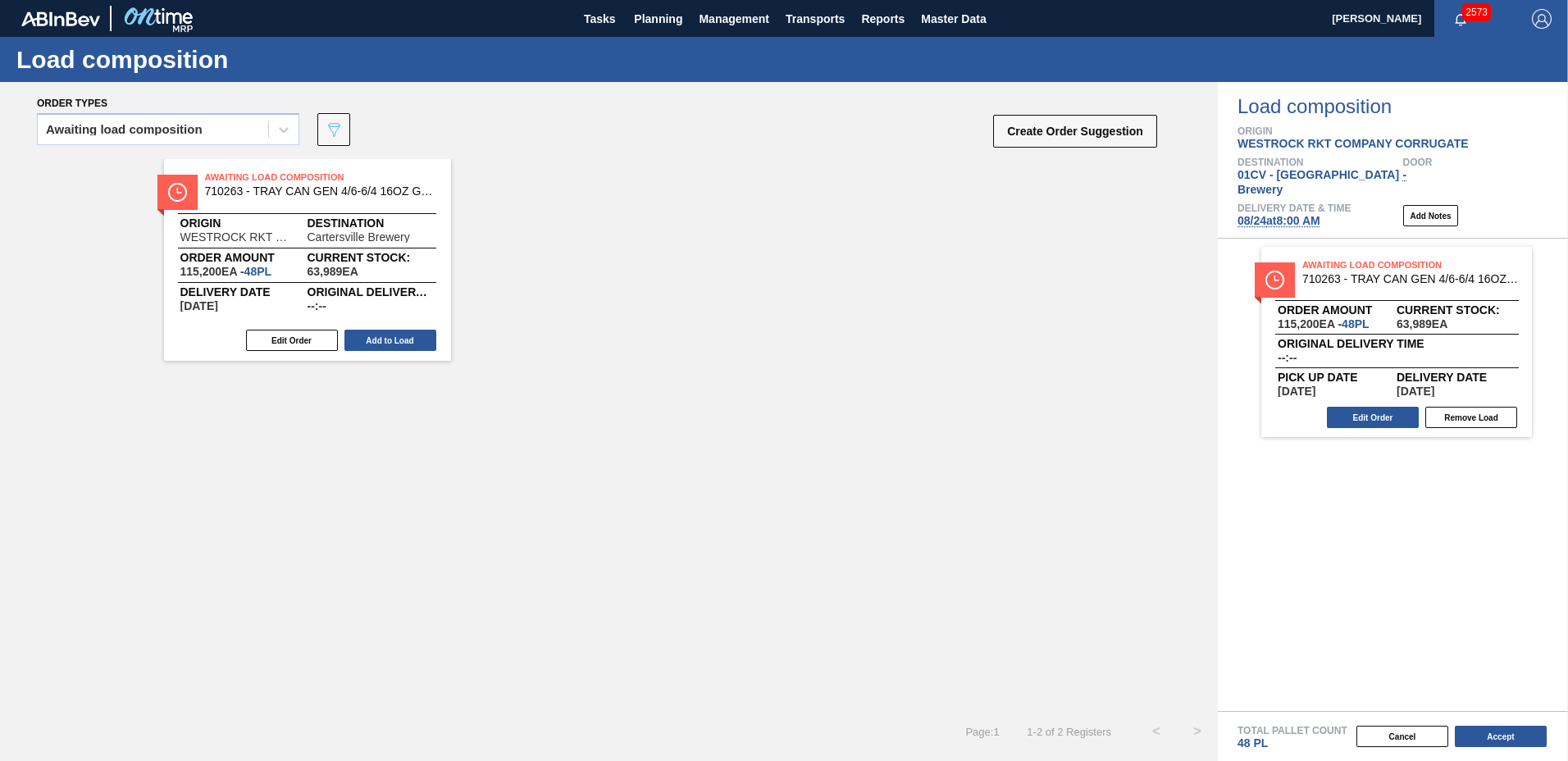
click at [1496, 749] on div "Total Pallet Count 48 PL" at bounding box center [1402, 738] width 330 height 24
click at [1492, 732] on button "Accept" at bounding box center [1500, 737] width 92 height 21
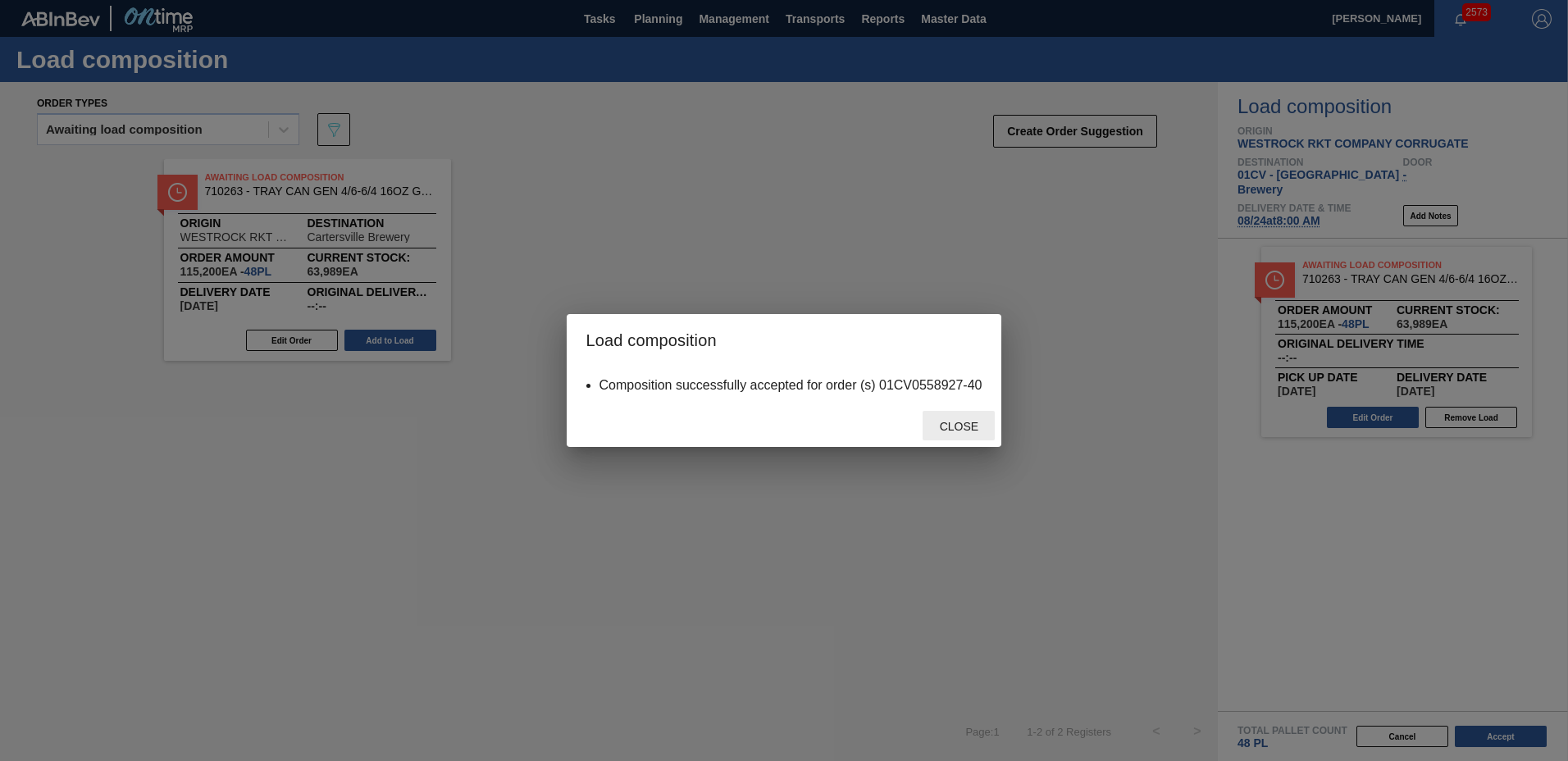
click at [942, 418] on div "Close" at bounding box center [959, 426] width 72 height 30
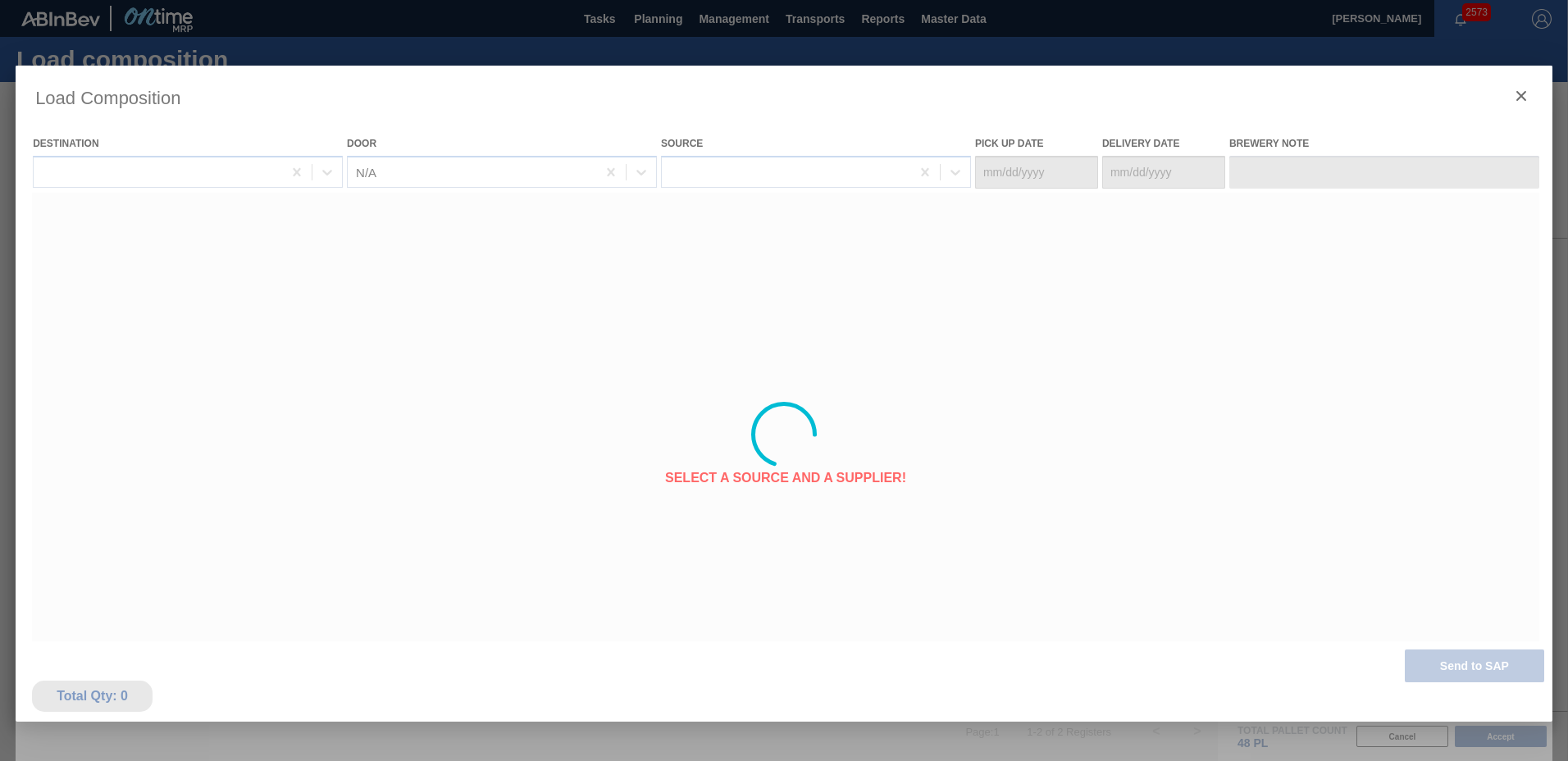
type Date "[DATE]"
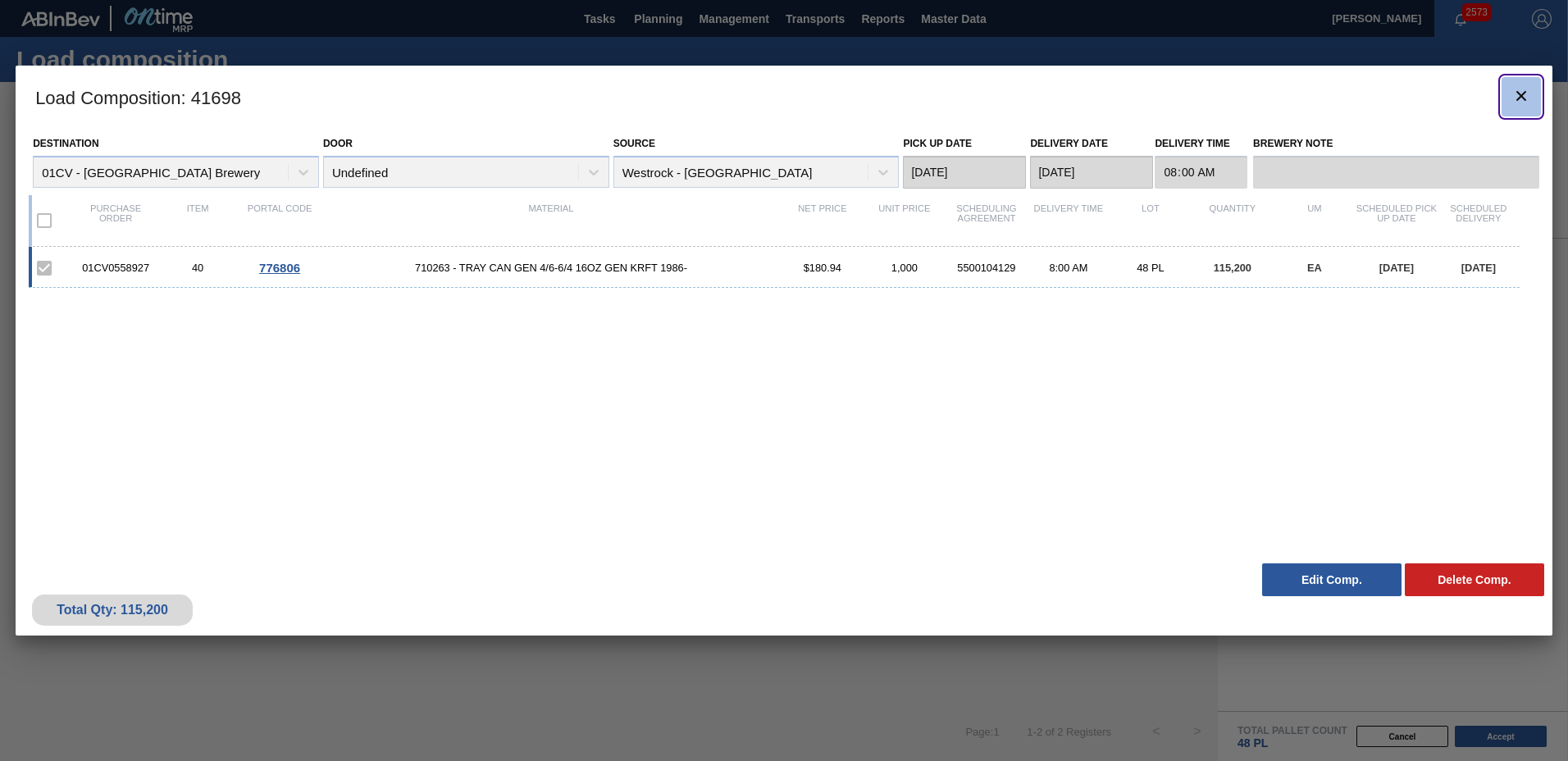
click at [1529, 101] on icon "botão de ícone" at bounding box center [1521, 96] width 20 height 20
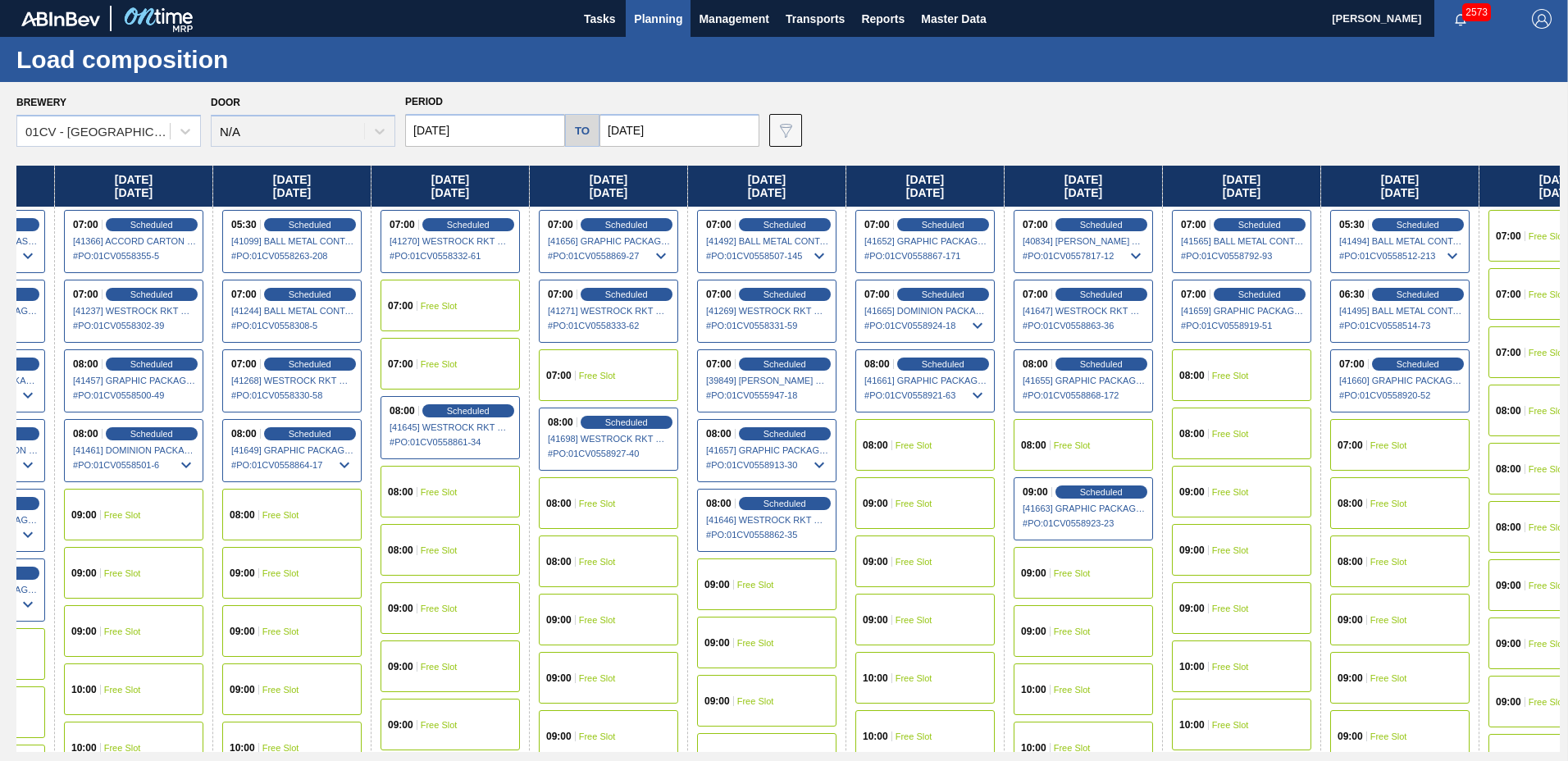
scroll to position [0, 467]
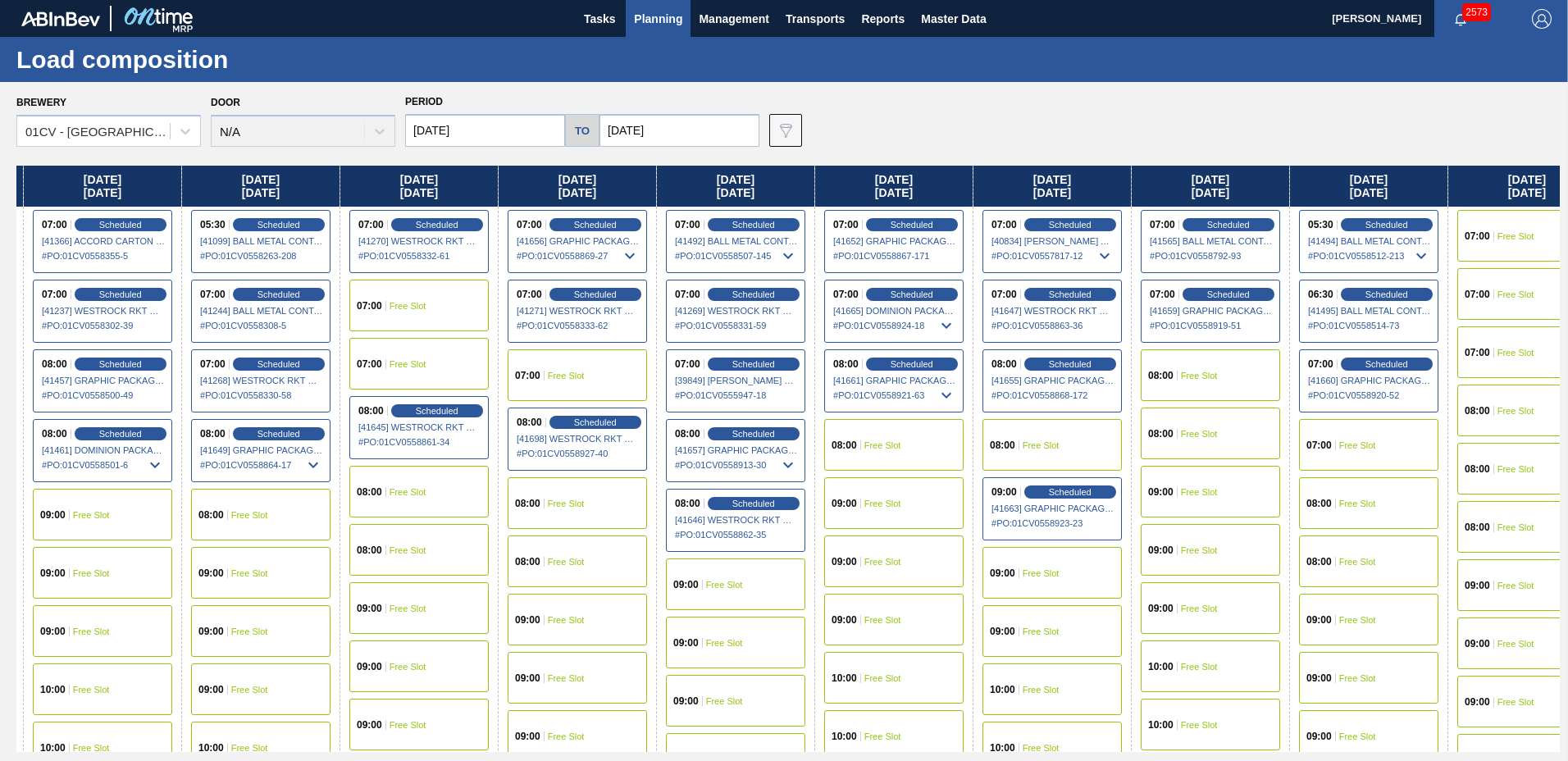
drag, startPoint x: 1257, startPoint y: 190, endPoint x: 763, endPoint y: 250, distance: 497.6
click at [763, 250] on div "[DATE] 07:00 Scheduled [40571] IPL [GEOGRAPHIC_DATA] INC - 0008221130 # PO : 01…" at bounding box center [788, 458] width 1543 height 586
click at [879, 440] on span "Free Slot" at bounding box center [882, 445] width 37 height 10
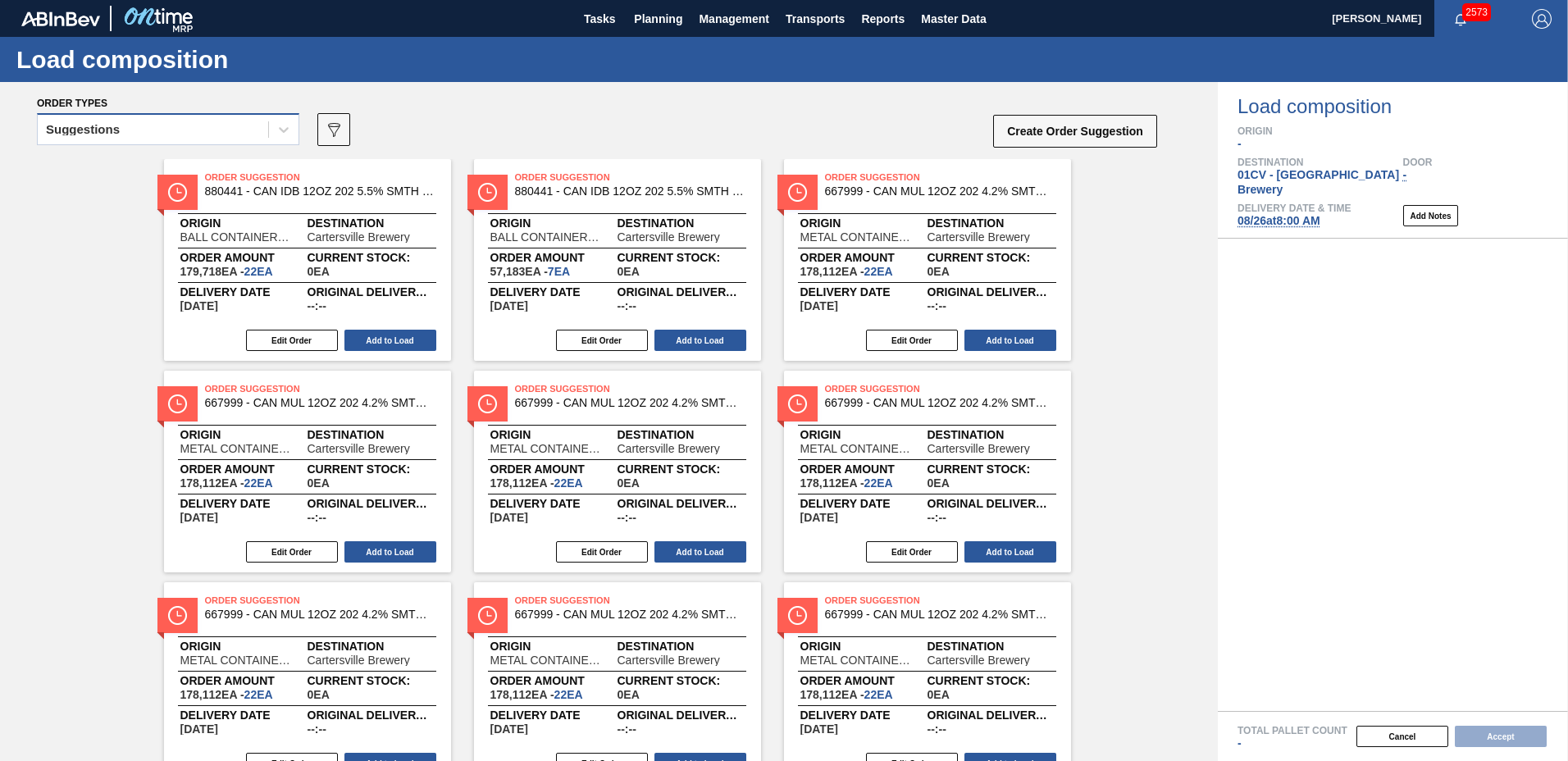
click at [166, 133] on div "Suggestions" at bounding box center [152, 130] width 230 height 24
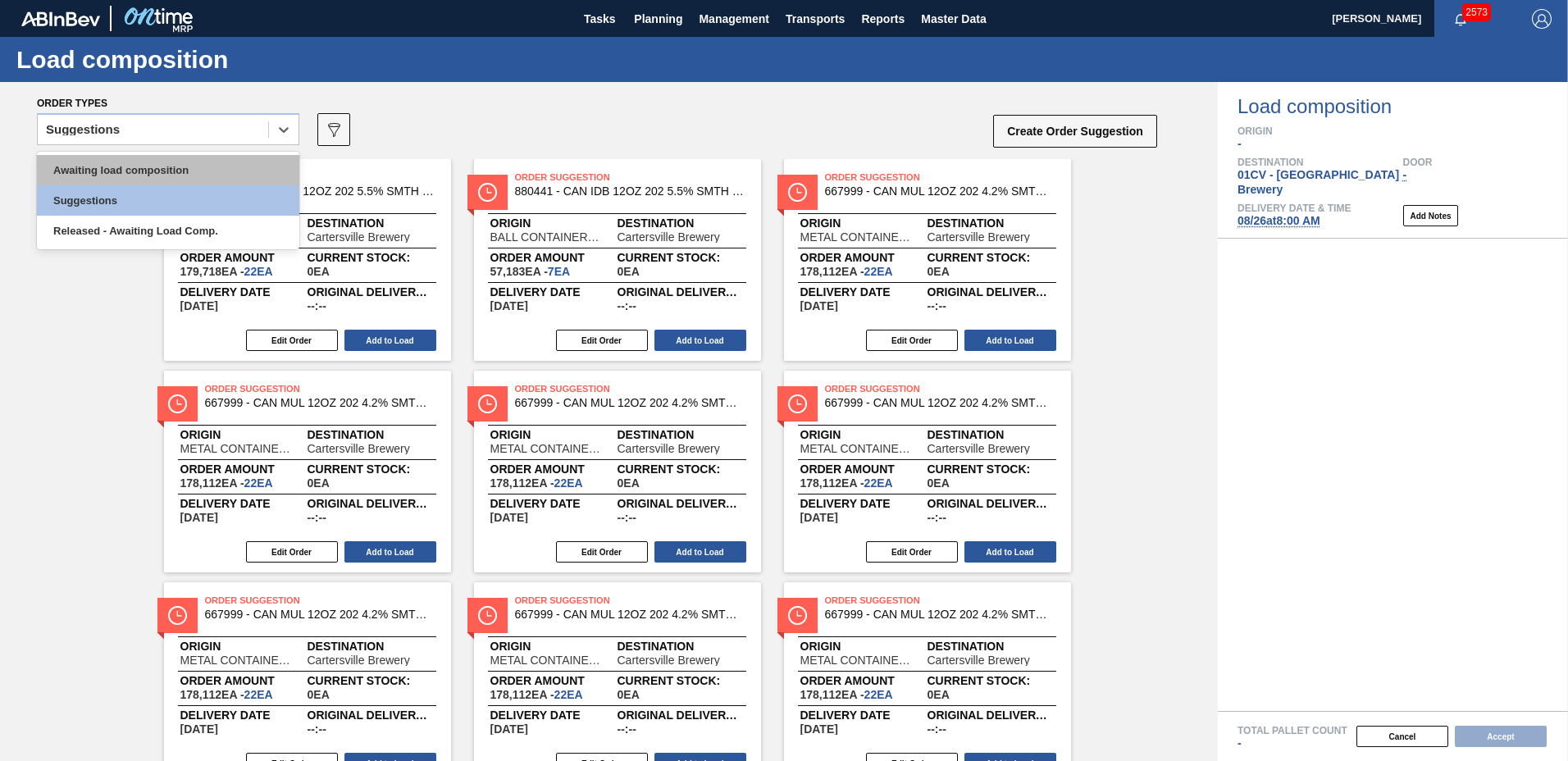
click at [182, 177] on div "Awaiting load composition" at bounding box center [167, 170] width 262 height 30
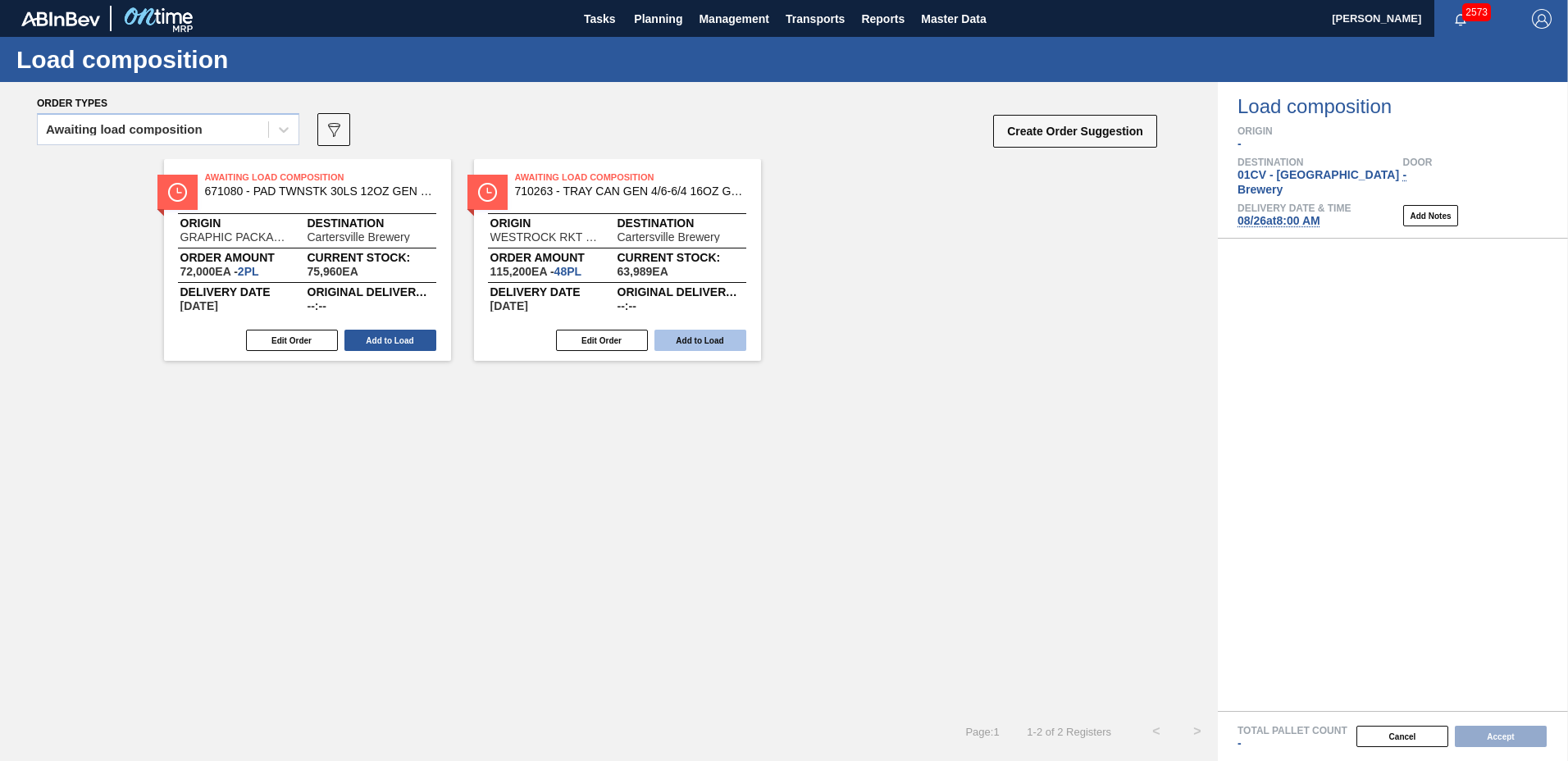
click at [684, 343] on button "Add to Load" at bounding box center [700, 340] width 92 height 21
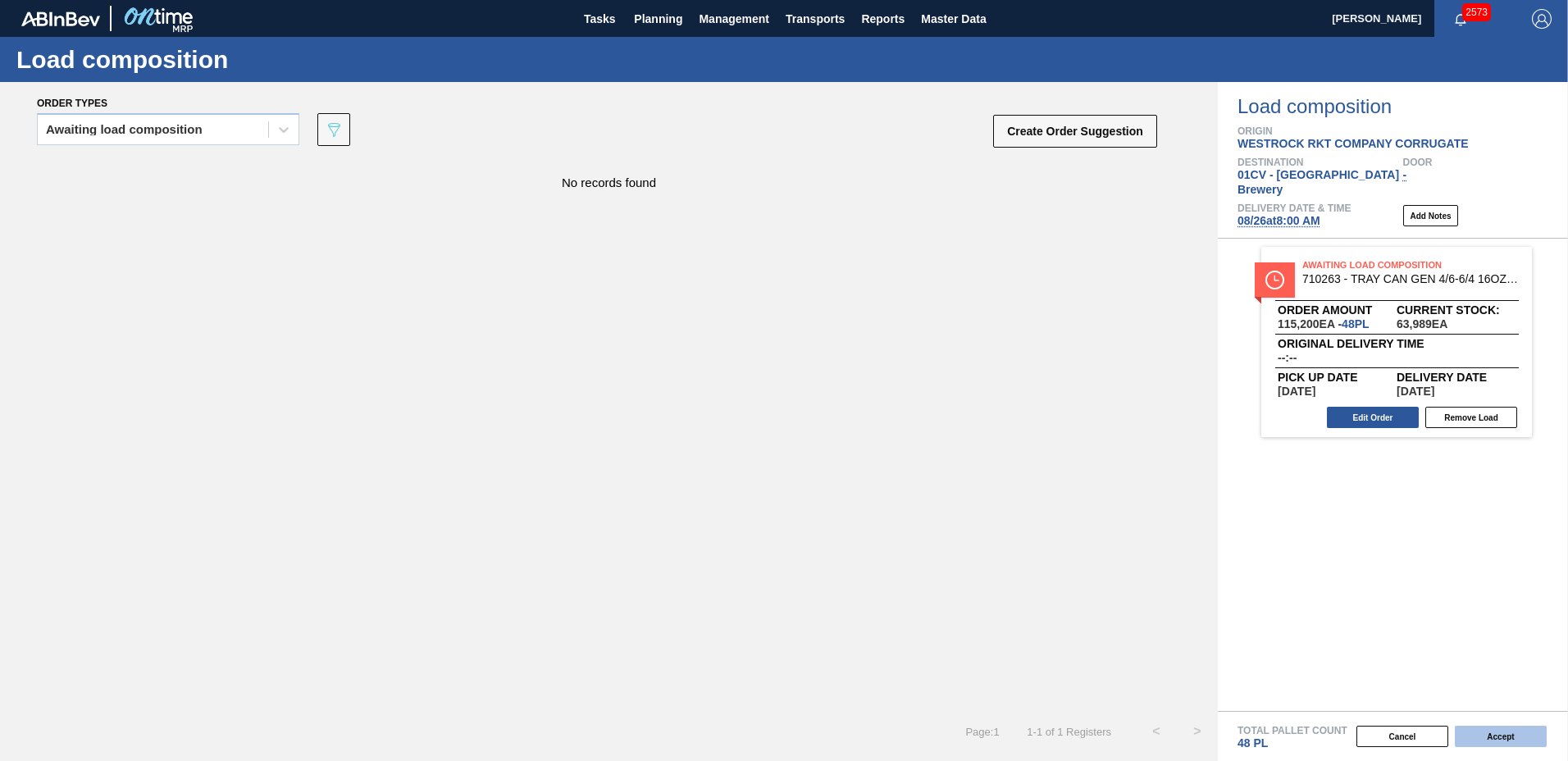
click at [1474, 732] on button "Accept" at bounding box center [1500, 737] width 92 height 21
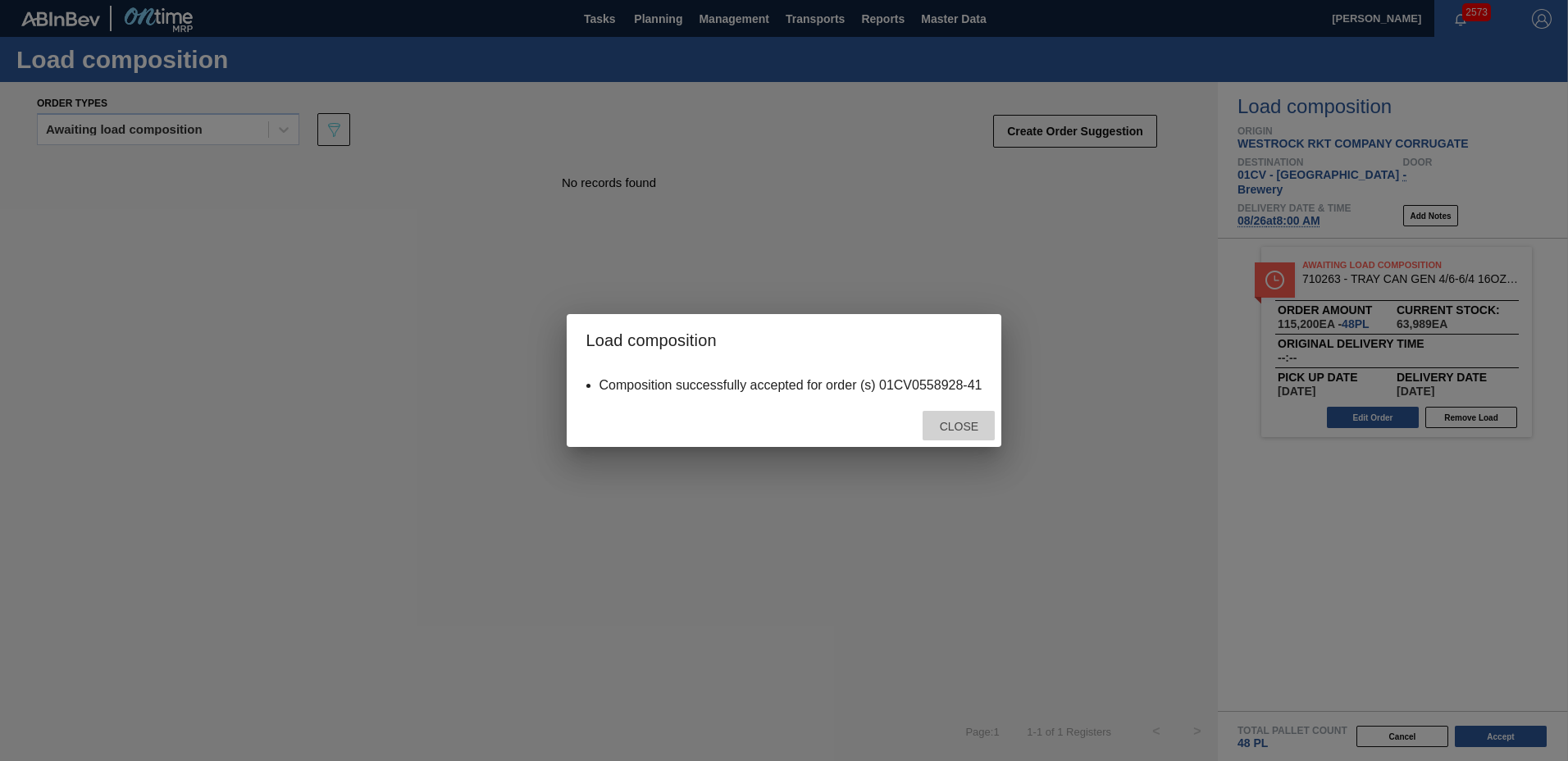
click at [958, 424] on span "Close" at bounding box center [959, 426] width 64 height 13
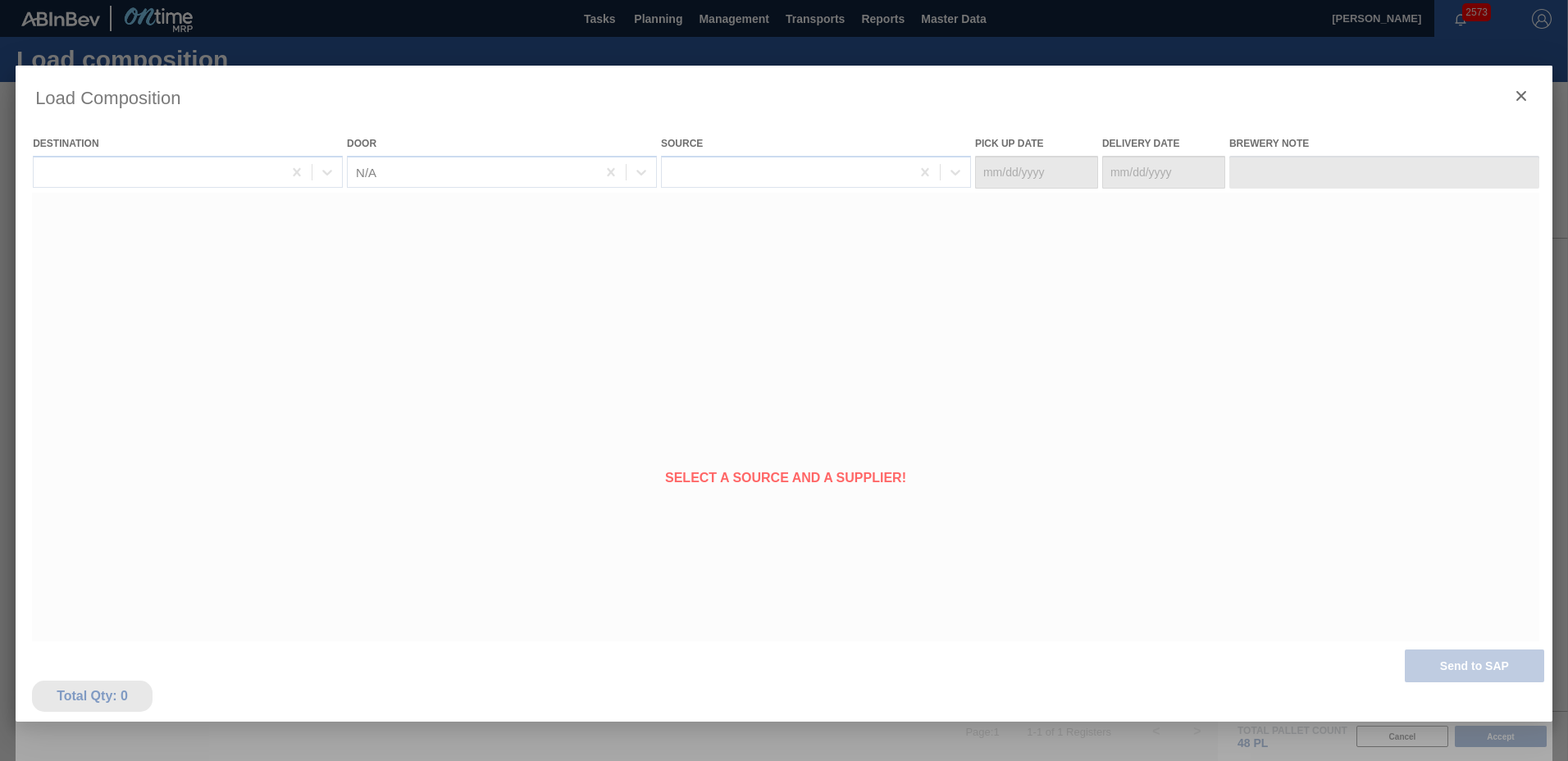
type Date "[DATE]"
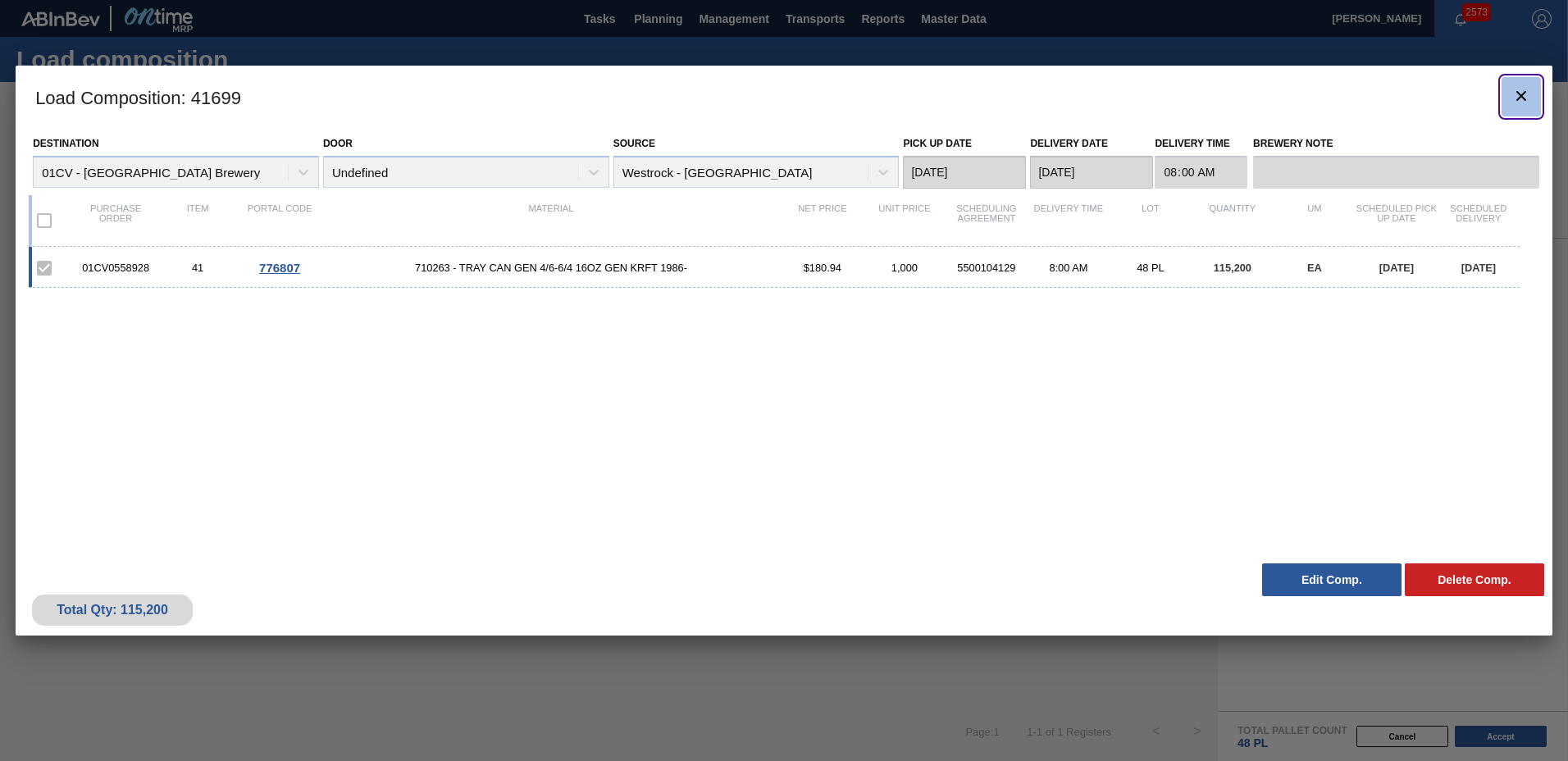
click at [1525, 90] on icon "botão de ícone" at bounding box center [1521, 96] width 20 height 20
